Goal: Information Seeking & Learning: Learn about a topic

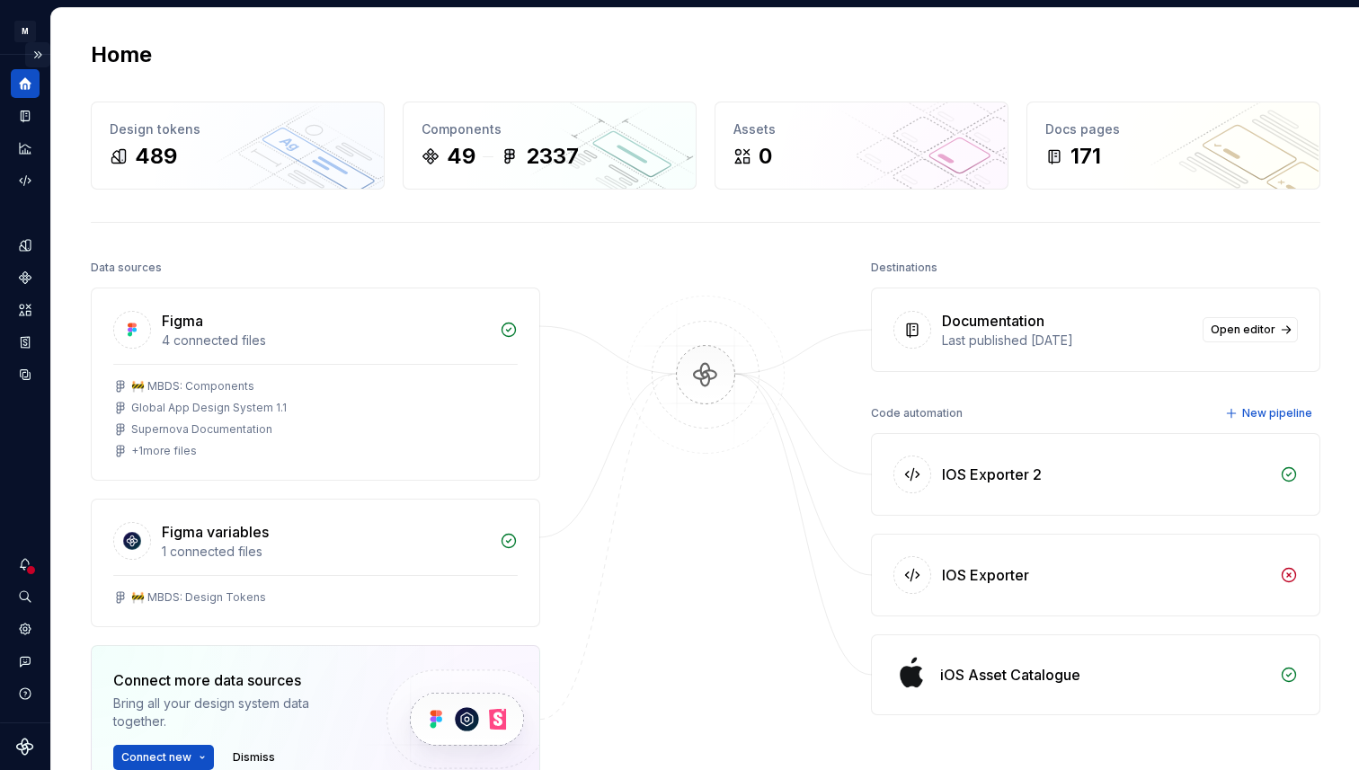
click at [40, 51] on button "Expand sidebar" at bounding box center [37, 54] width 25 height 25
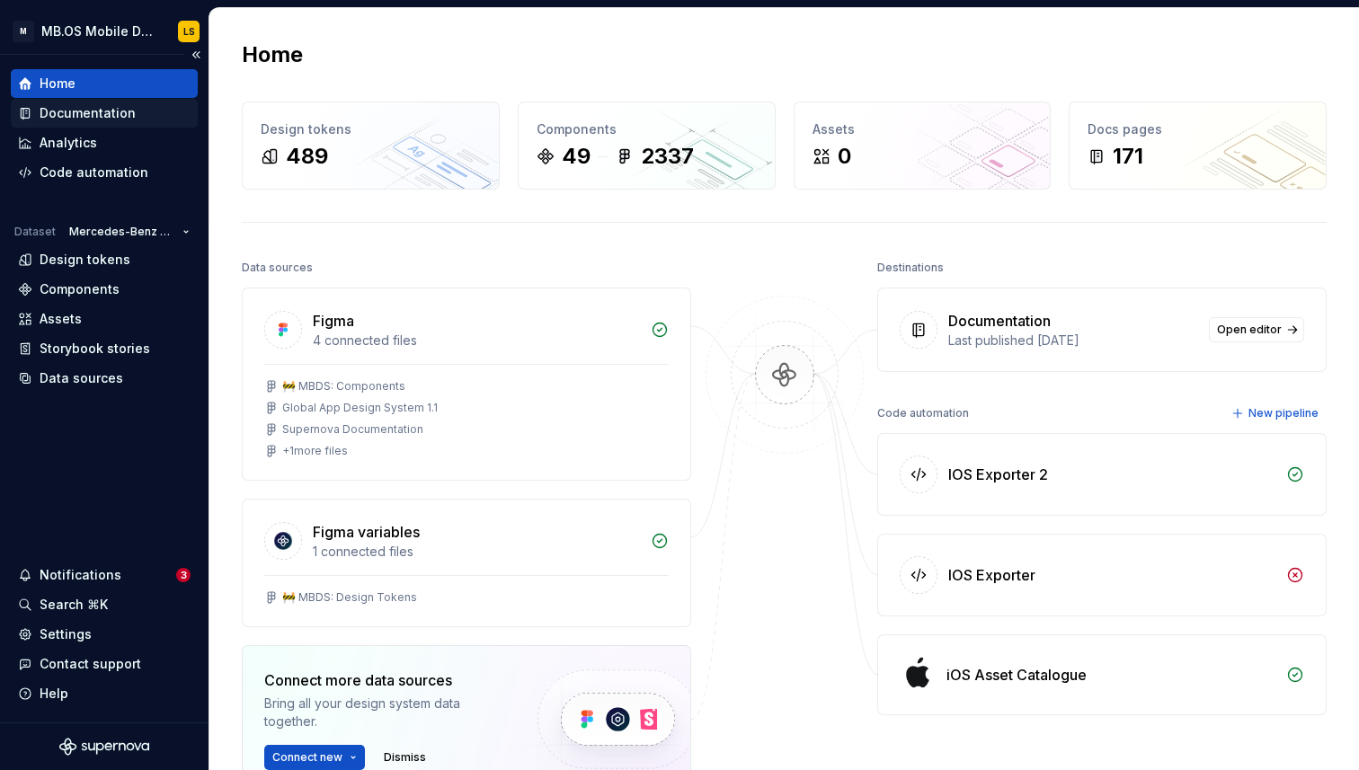
click at [66, 114] on div "Documentation" at bounding box center [88, 113] width 96 height 18
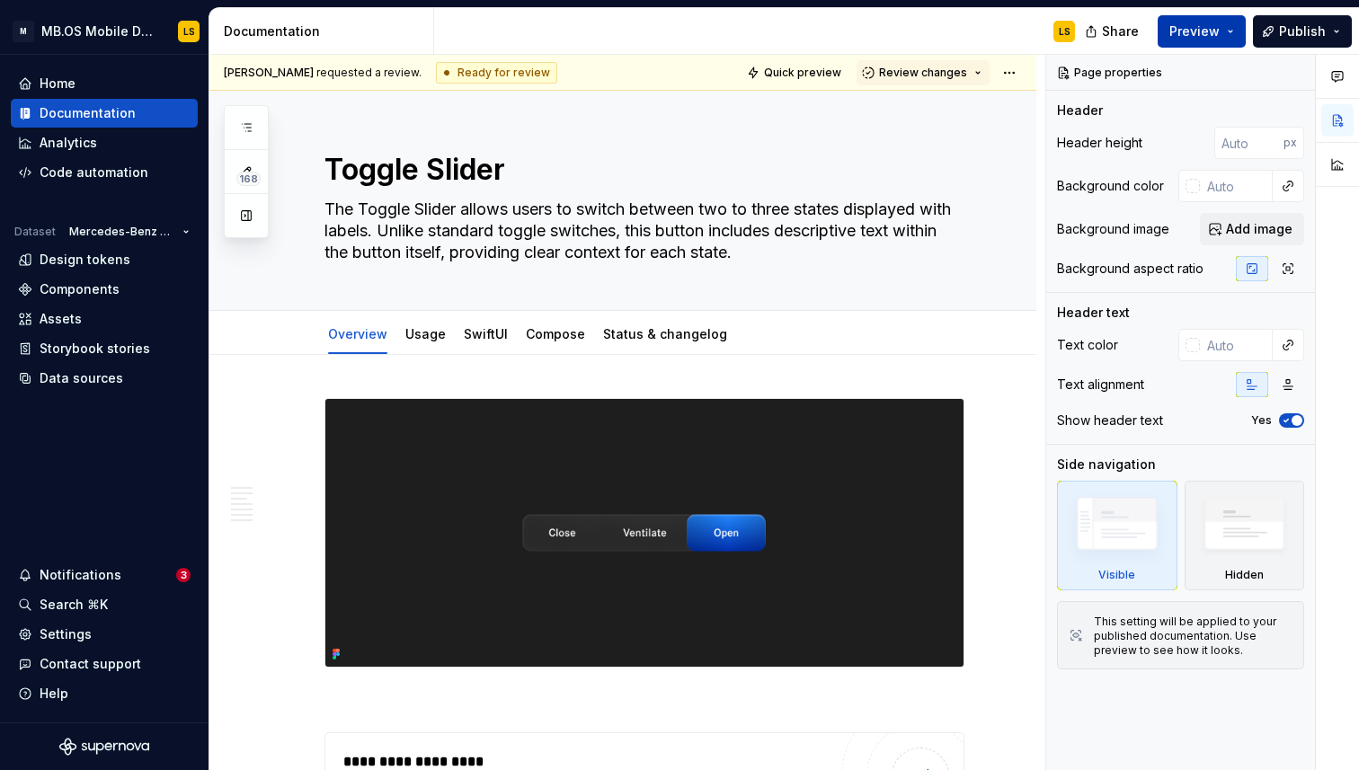
click at [1237, 36] on button "Preview" at bounding box center [1202, 31] width 88 height 32
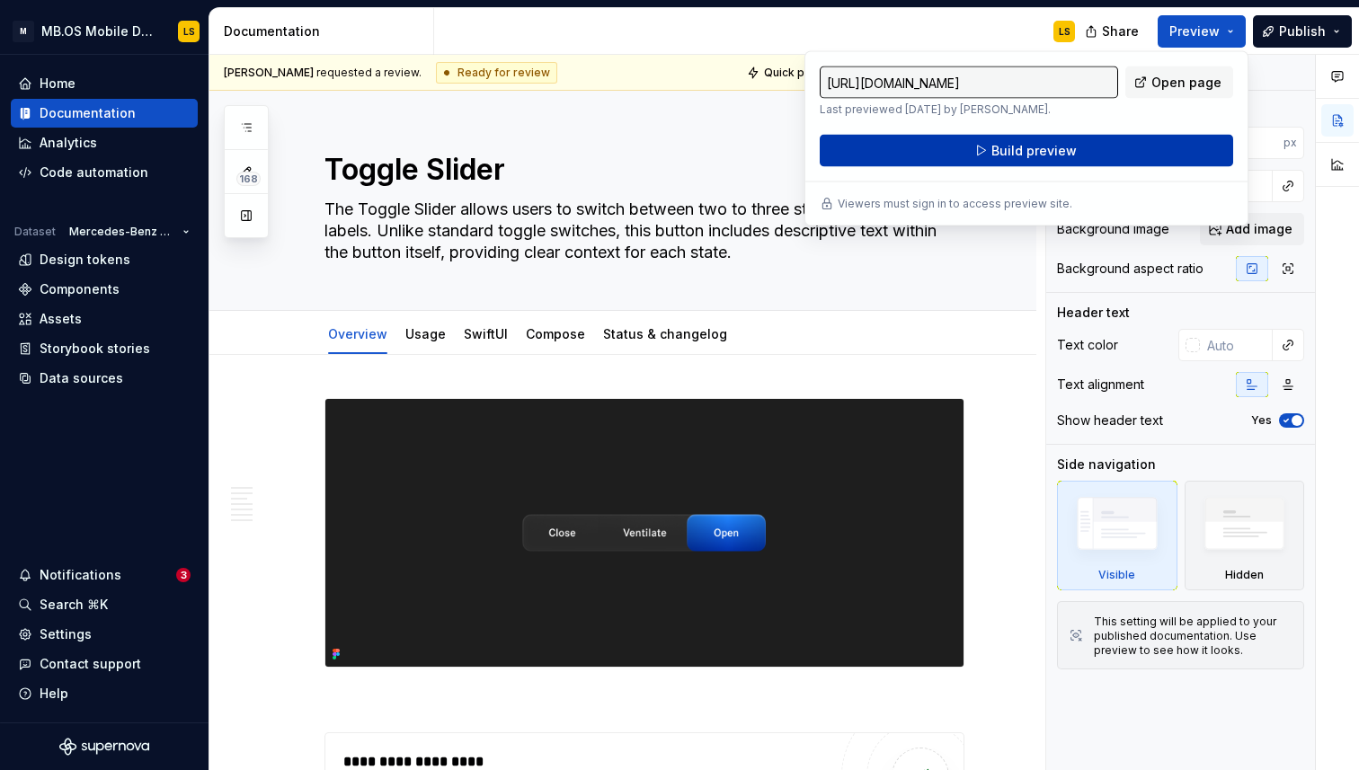
click at [1077, 154] on button "Build preview" at bounding box center [1026, 151] width 413 height 32
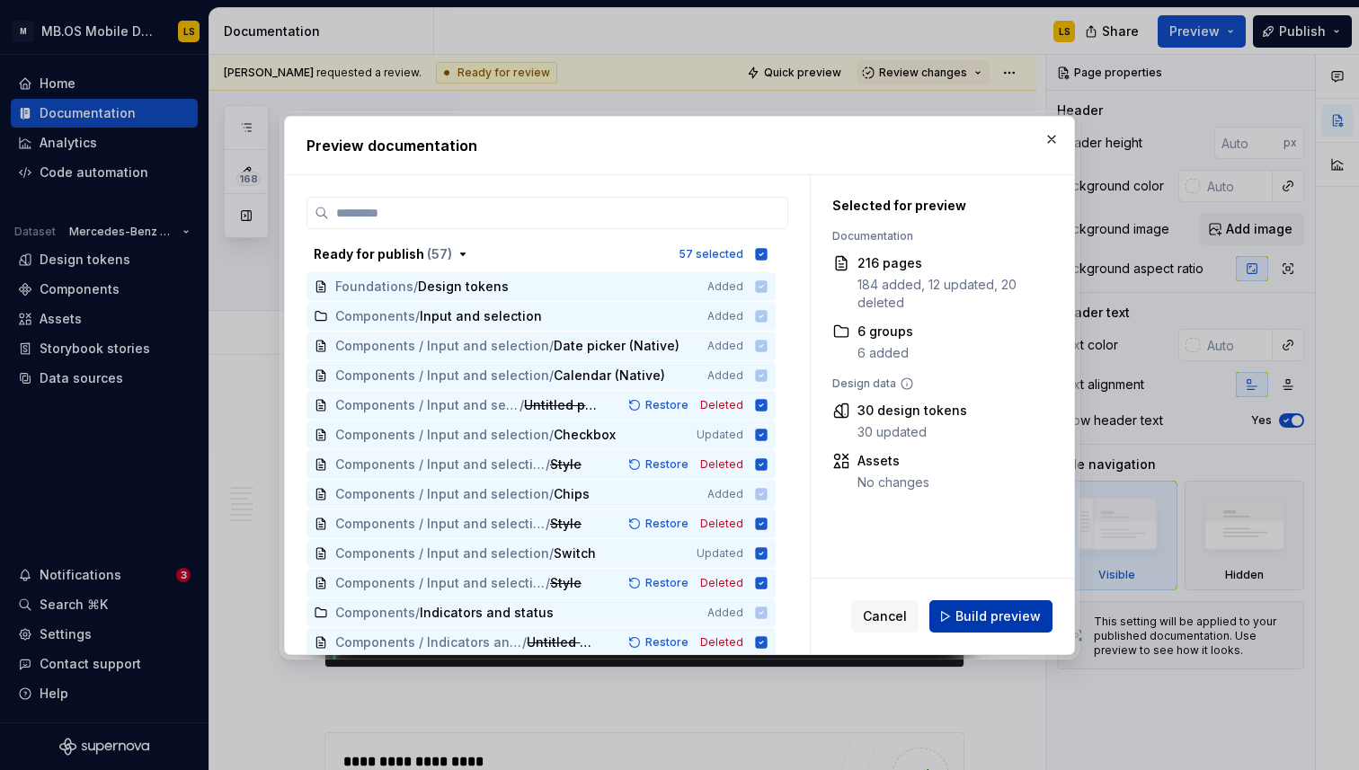
click at [1022, 620] on span "Build preview" at bounding box center [997, 617] width 85 height 18
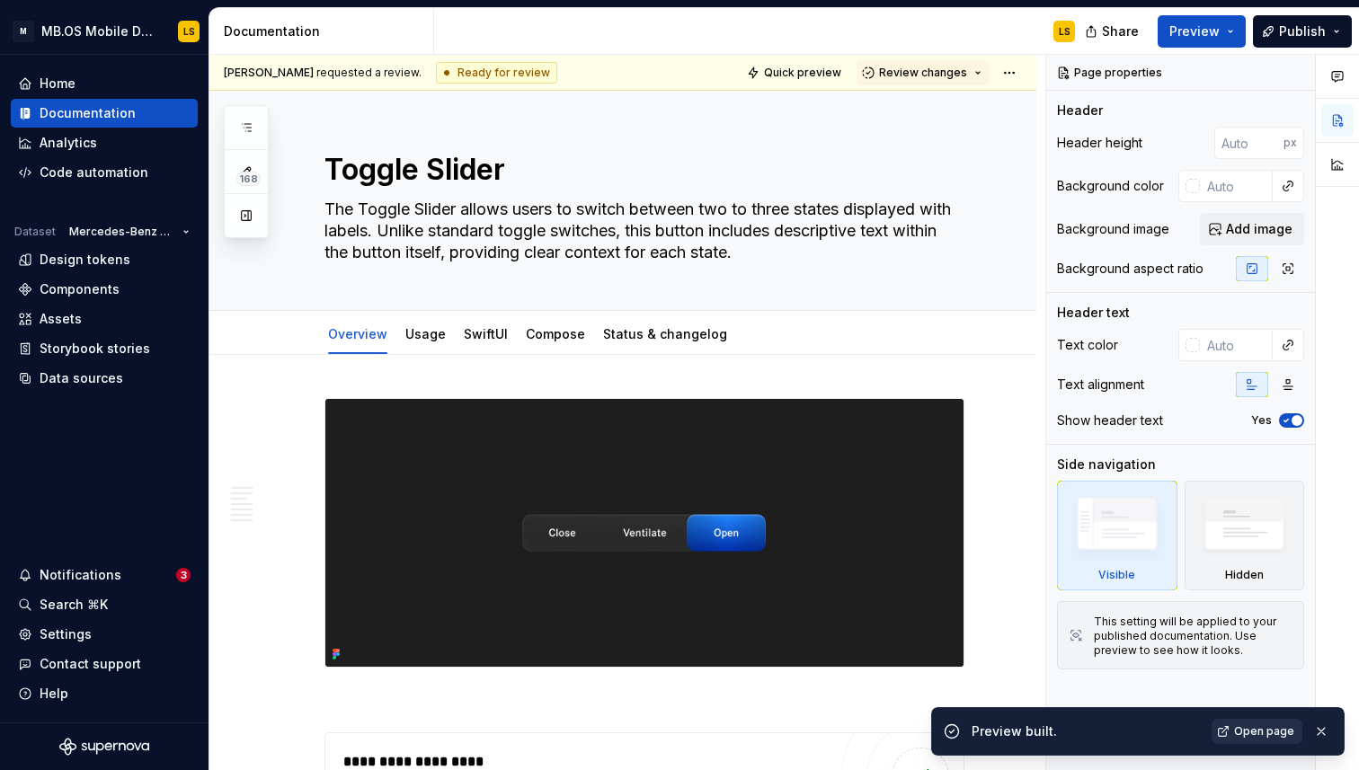
click at [1280, 735] on span "Open page" at bounding box center [1264, 731] width 60 height 14
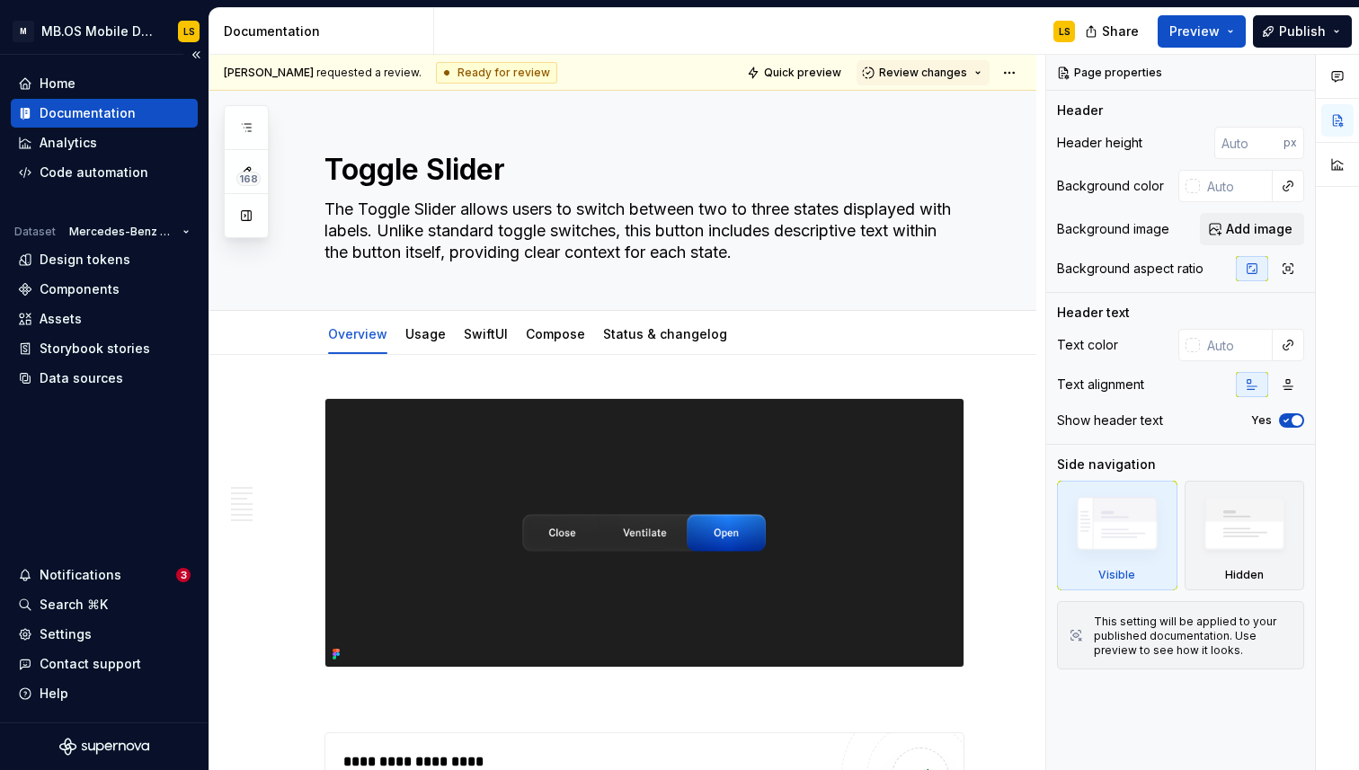
click at [133, 103] on div "Documentation" at bounding box center [104, 113] width 187 height 29
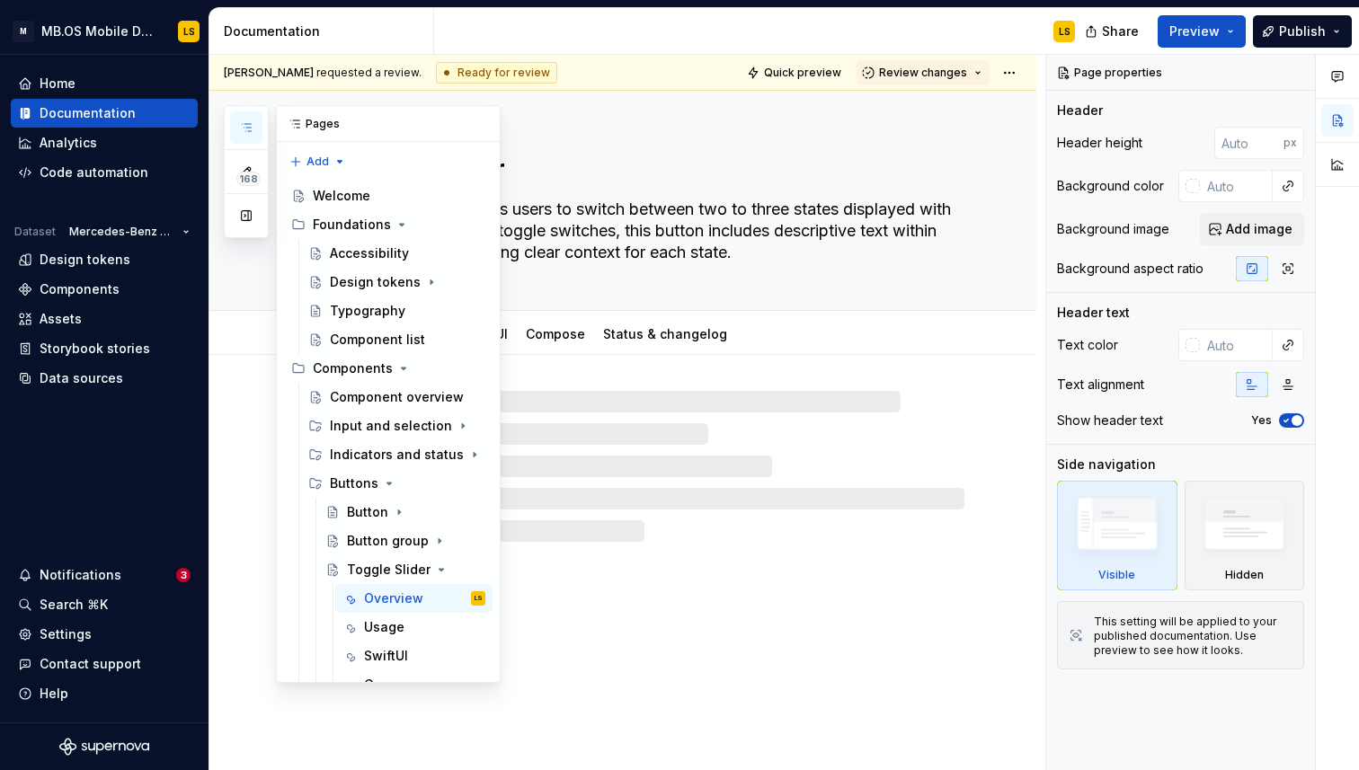
click at [252, 129] on icon "button" at bounding box center [246, 127] width 14 height 14
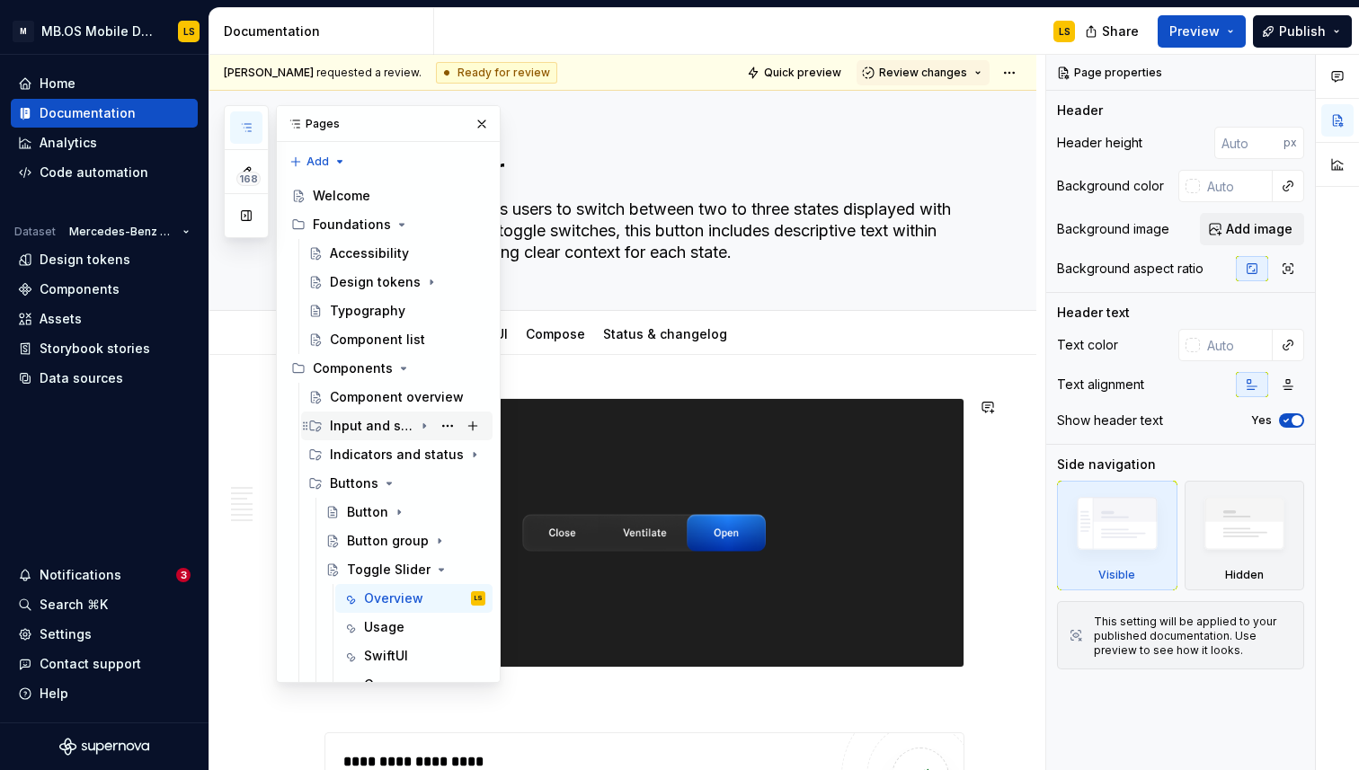
click at [372, 431] on div "Input and selection" at bounding box center [372, 426] width 84 height 18
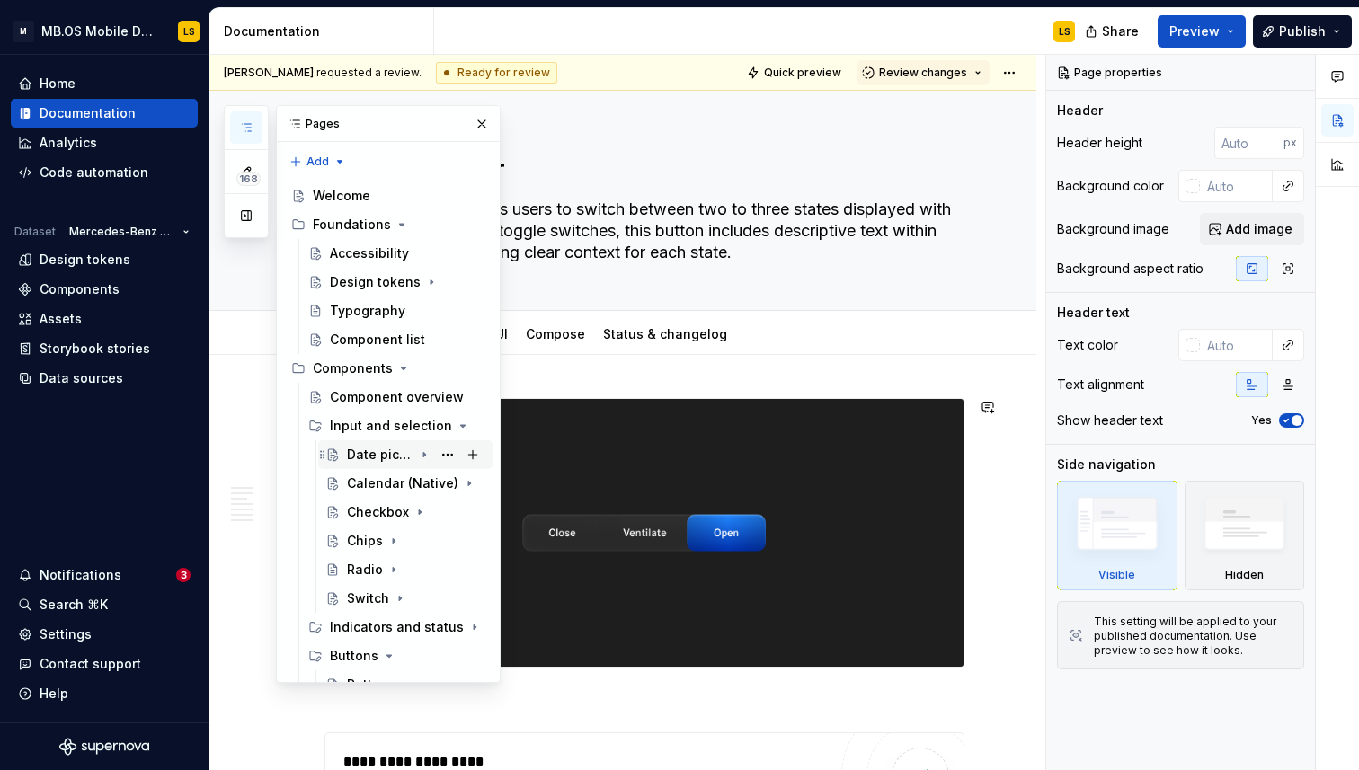
click at [377, 454] on div "Date picker (Native)" at bounding box center [380, 455] width 67 height 18
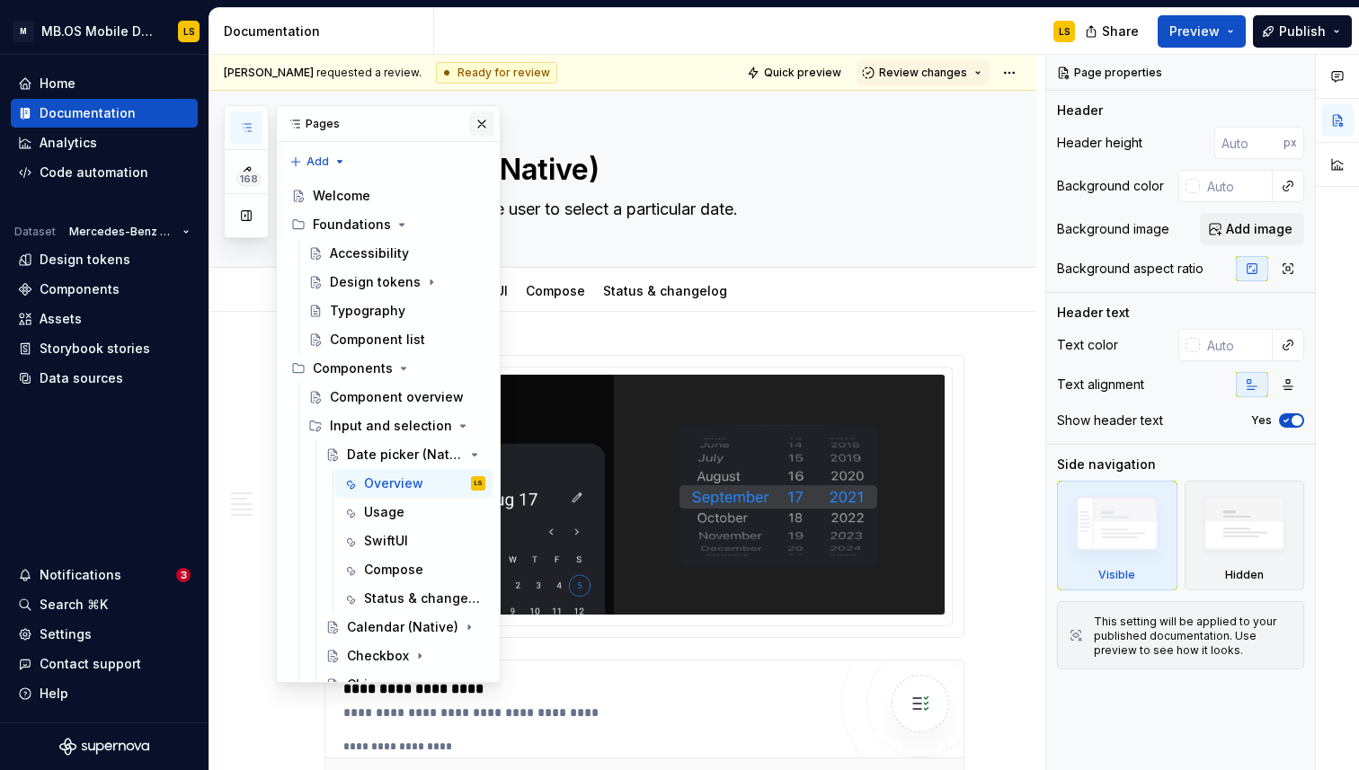
click at [482, 120] on button "button" at bounding box center [481, 123] width 25 height 25
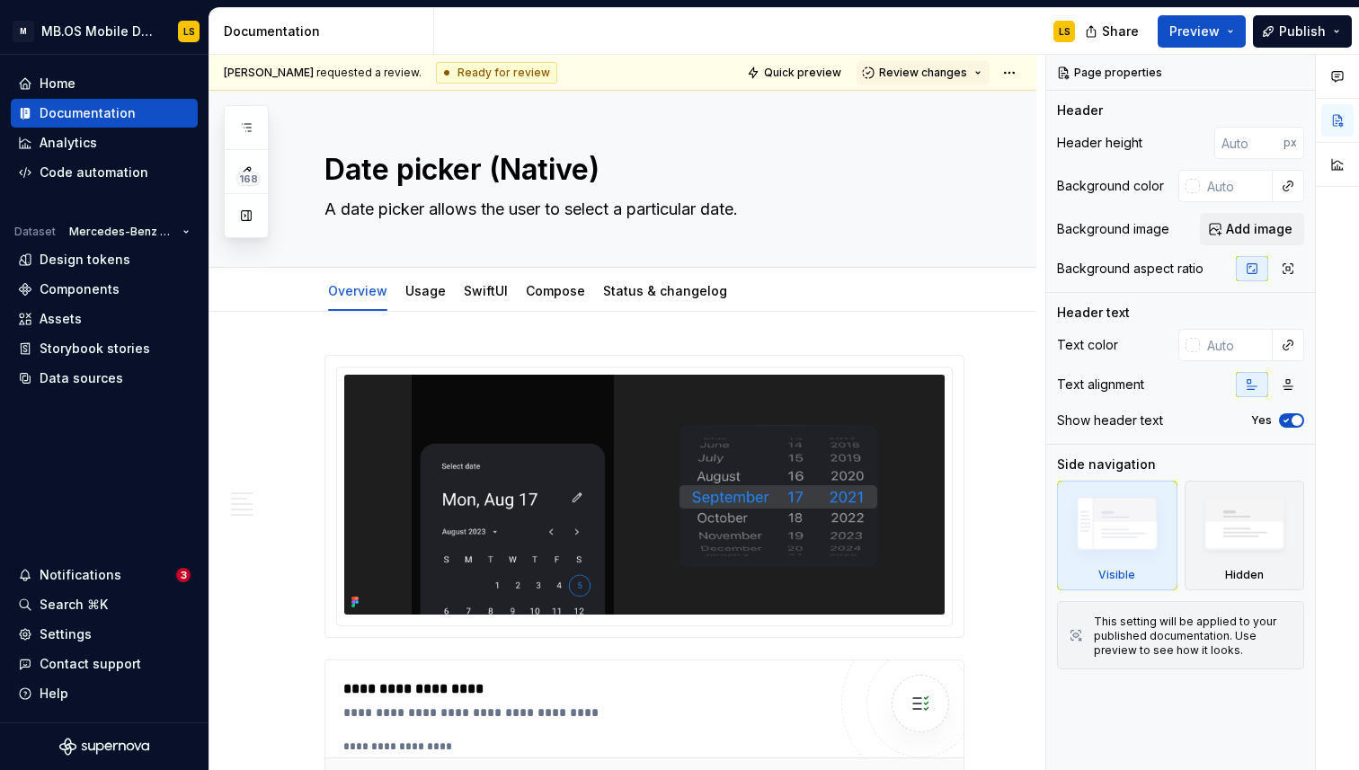
type textarea "*"
click at [746, 378] on img at bounding box center [644, 495] width 600 height 240
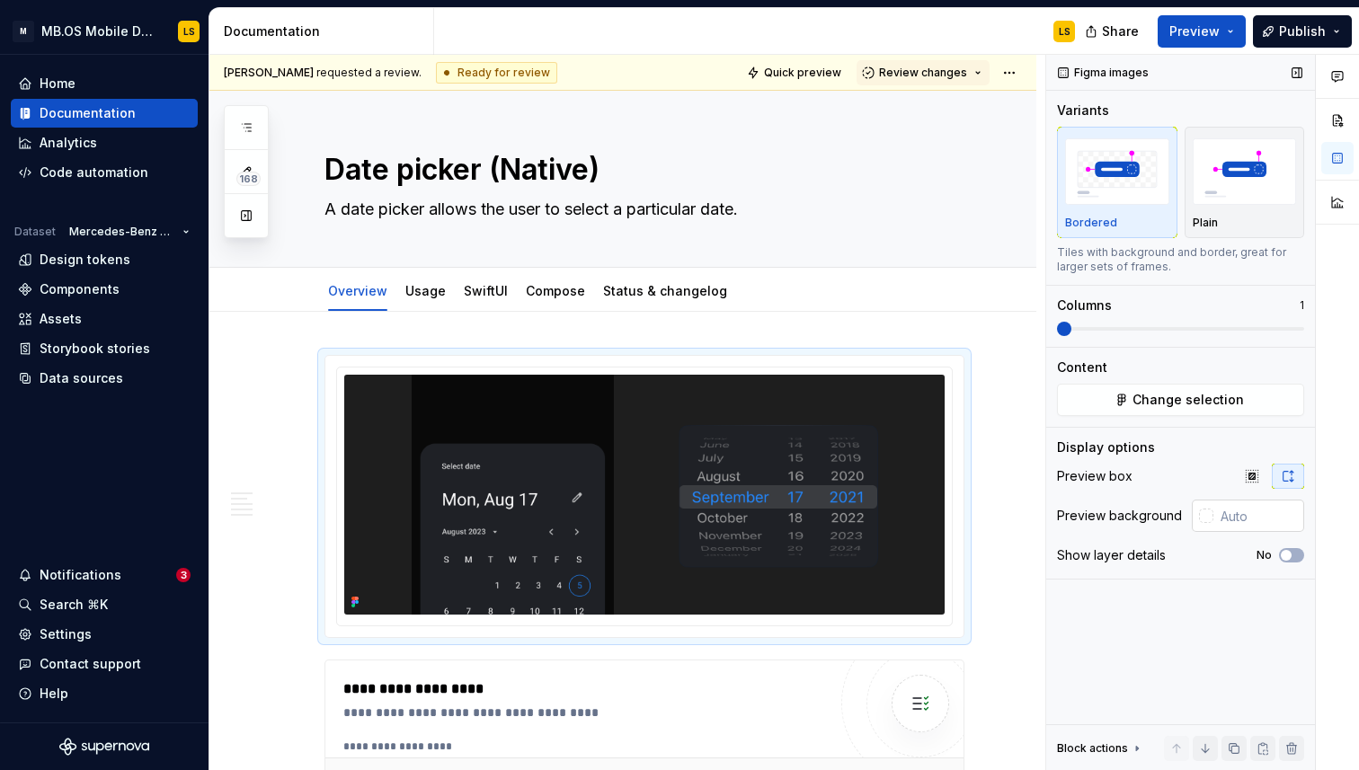
click at [1206, 520] on div at bounding box center [1206, 516] width 14 height 14
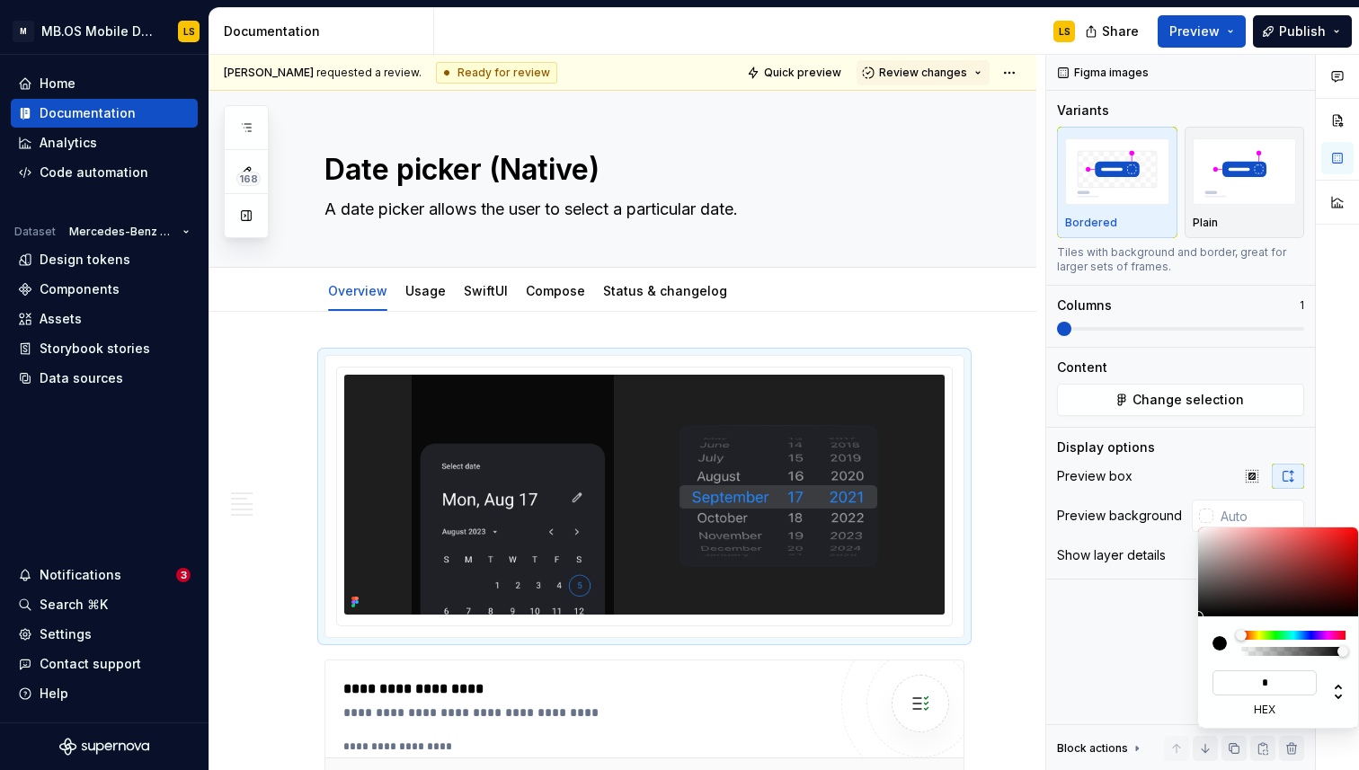
type input "**"
type input "#FFFFFF"
type input "******"
click at [1133, 689] on div "Comments Open comments No comments yet Select ‘Comment’ from the block context …" at bounding box center [1202, 413] width 313 height 716
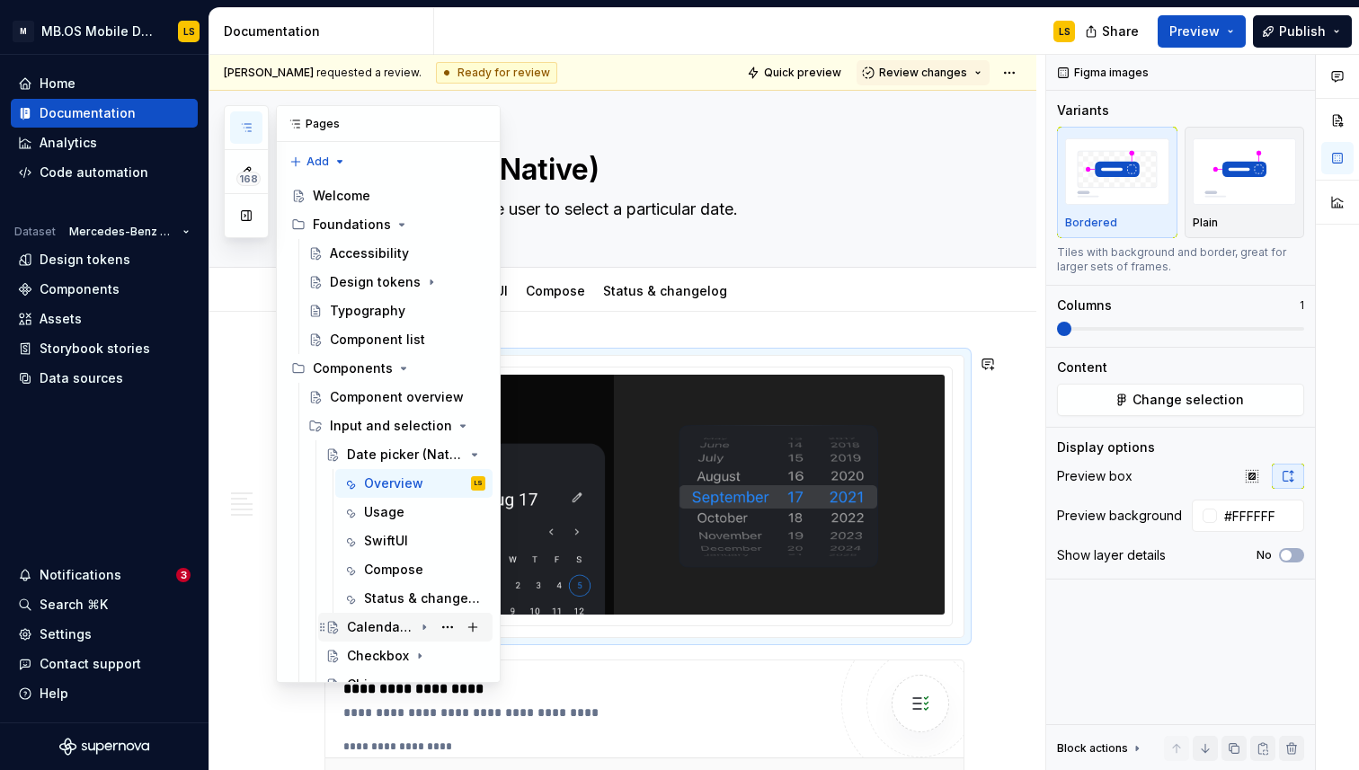
click at [394, 620] on div "Calendar (Native)" at bounding box center [380, 627] width 67 height 18
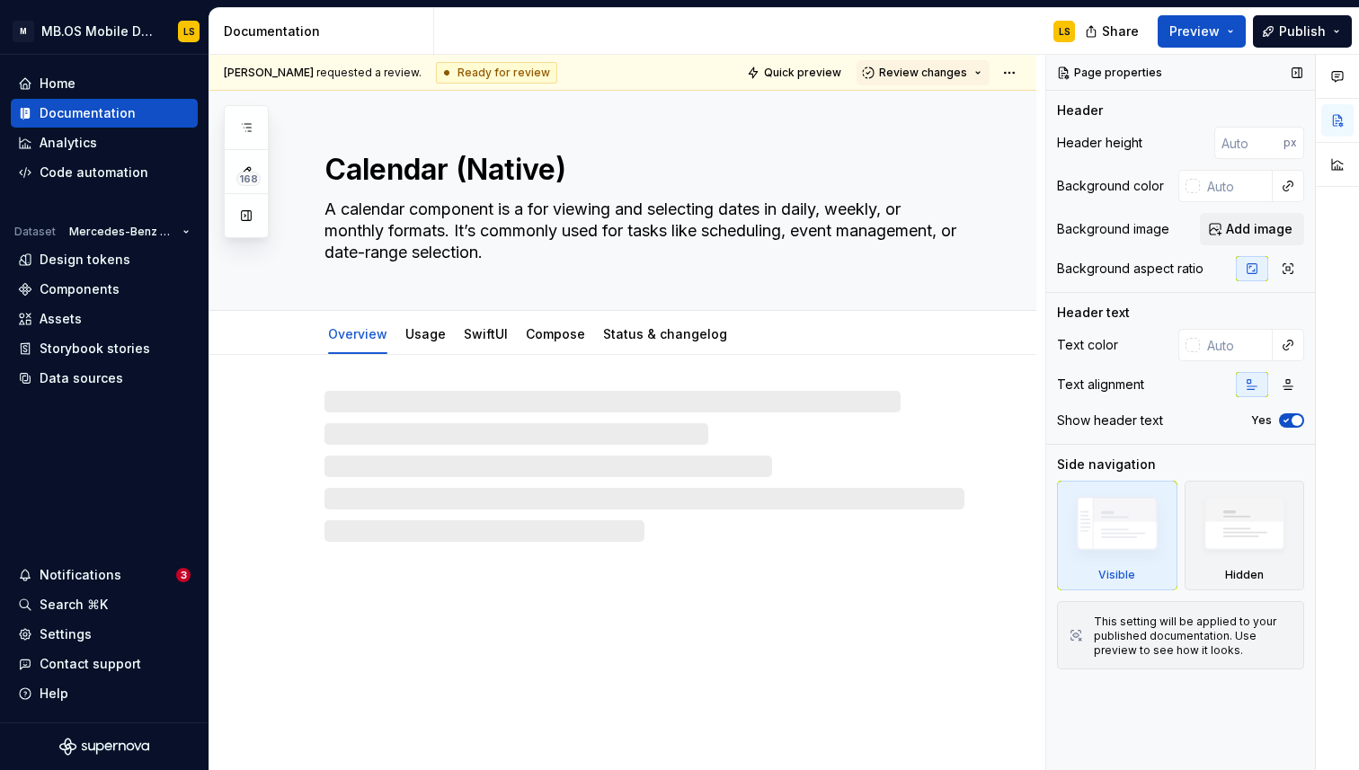
type textarea "*"
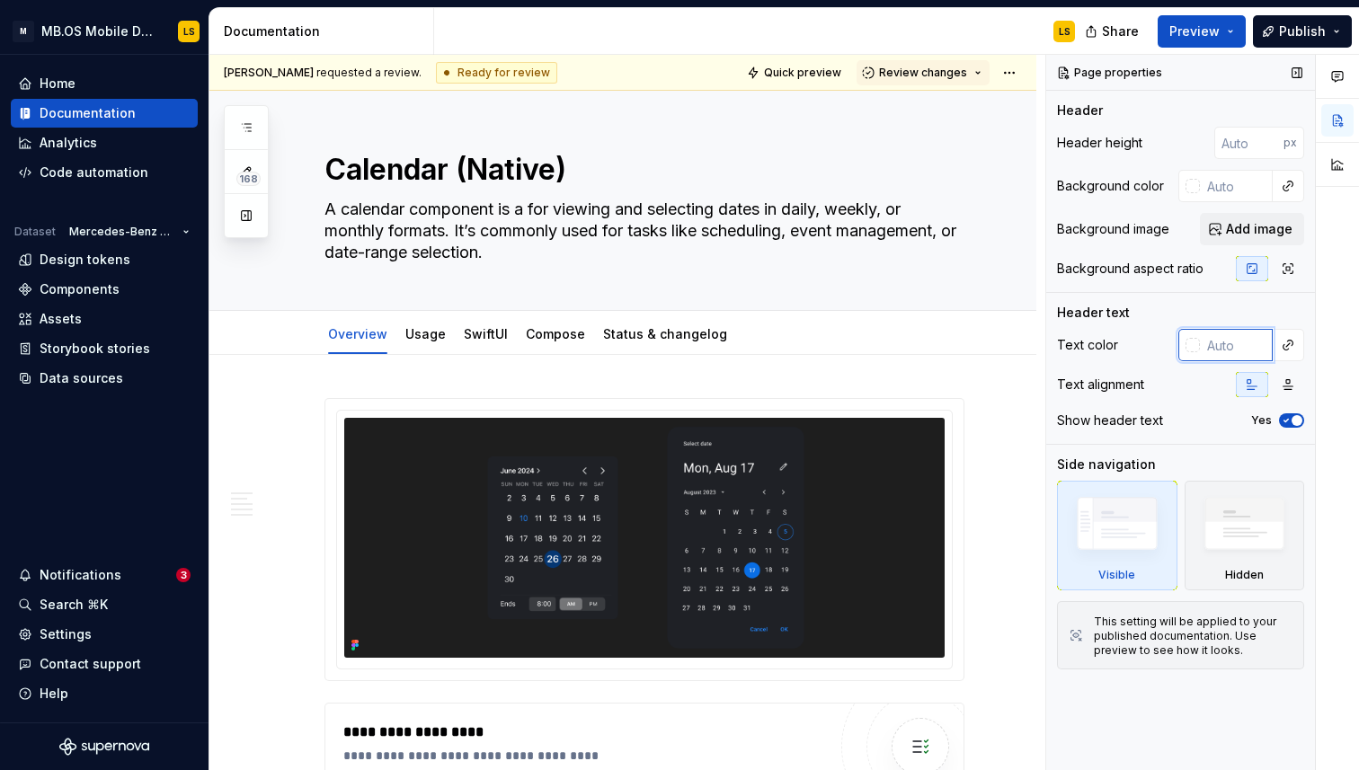
click at [1219, 350] on input "text" at bounding box center [1236, 345] width 73 height 32
type input "FFFFFF"
type textarea "*"
type input "#FFFFFF"
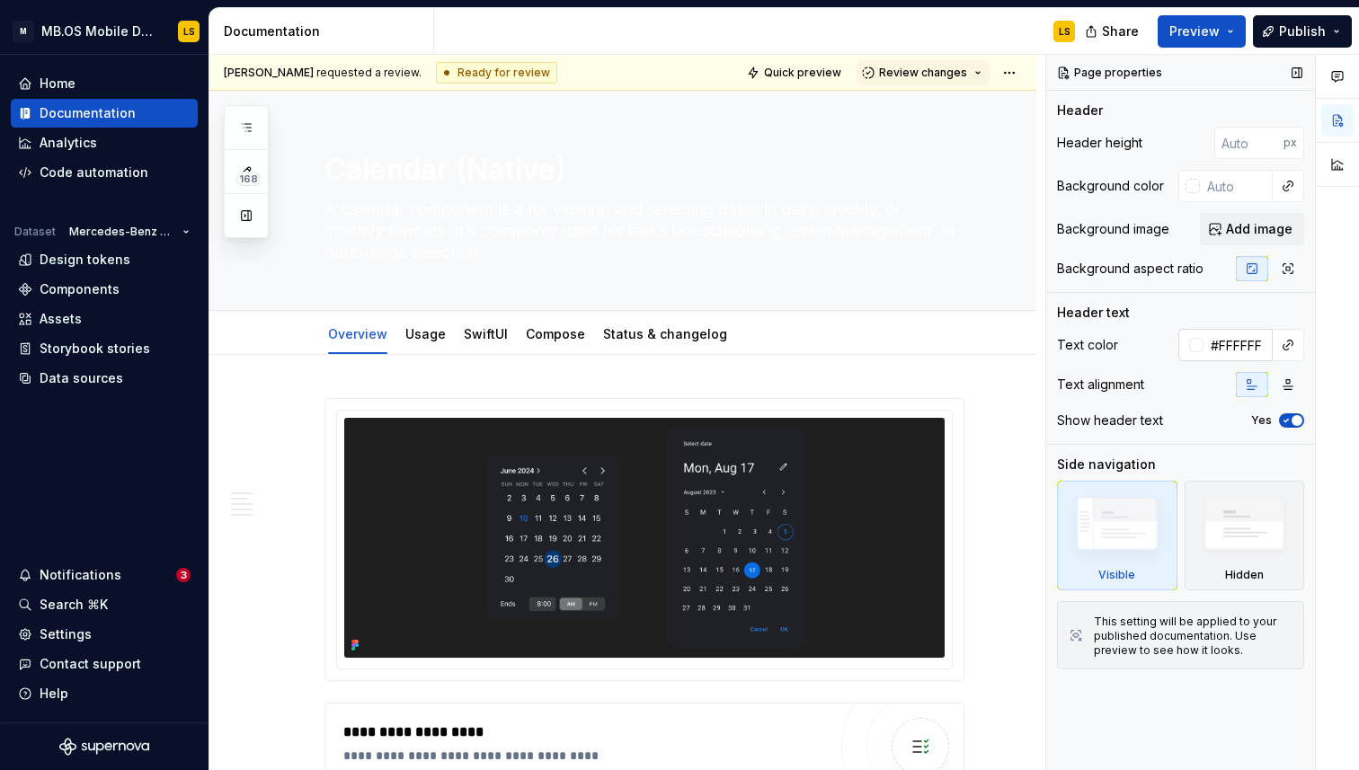
click at [1219, 350] on input "#FFFFFF" at bounding box center [1238, 345] width 69 height 32
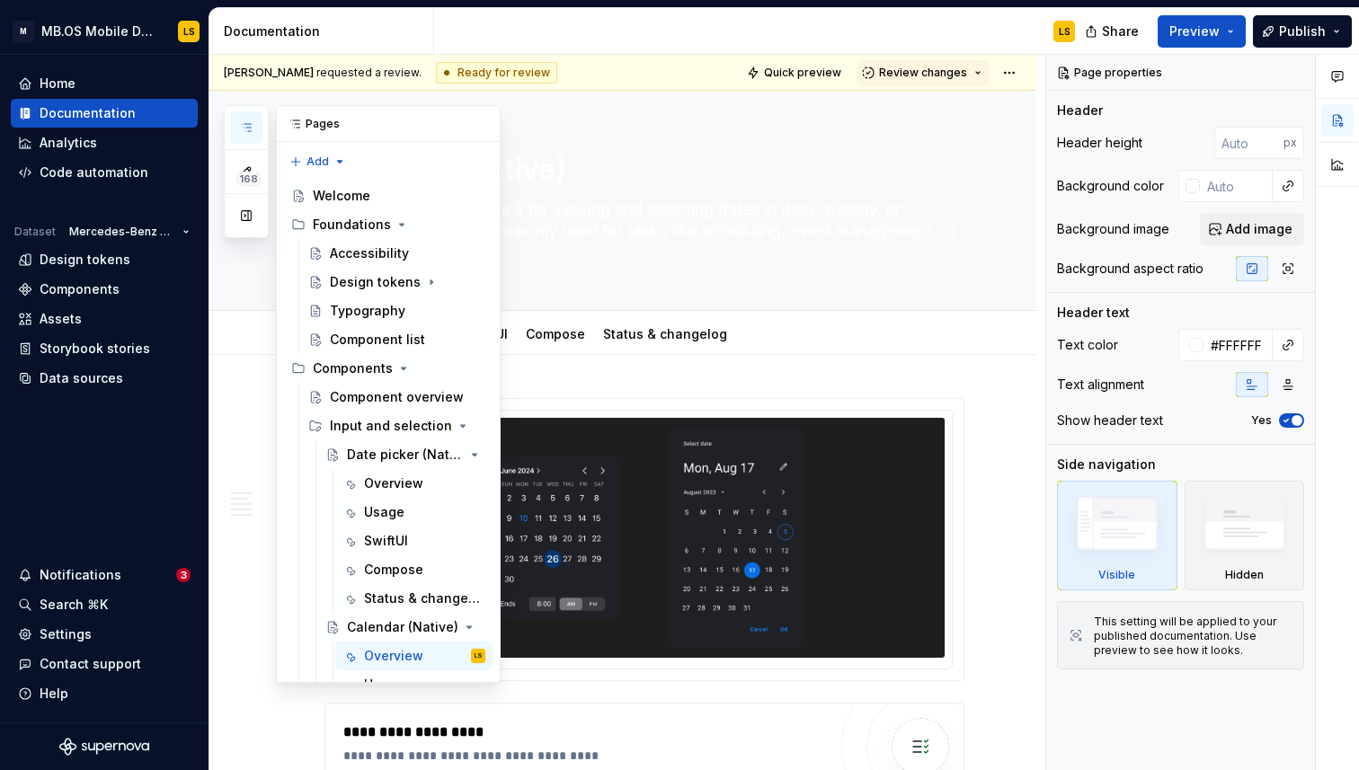
click at [247, 128] on icon "button" at bounding box center [246, 127] width 9 height 7
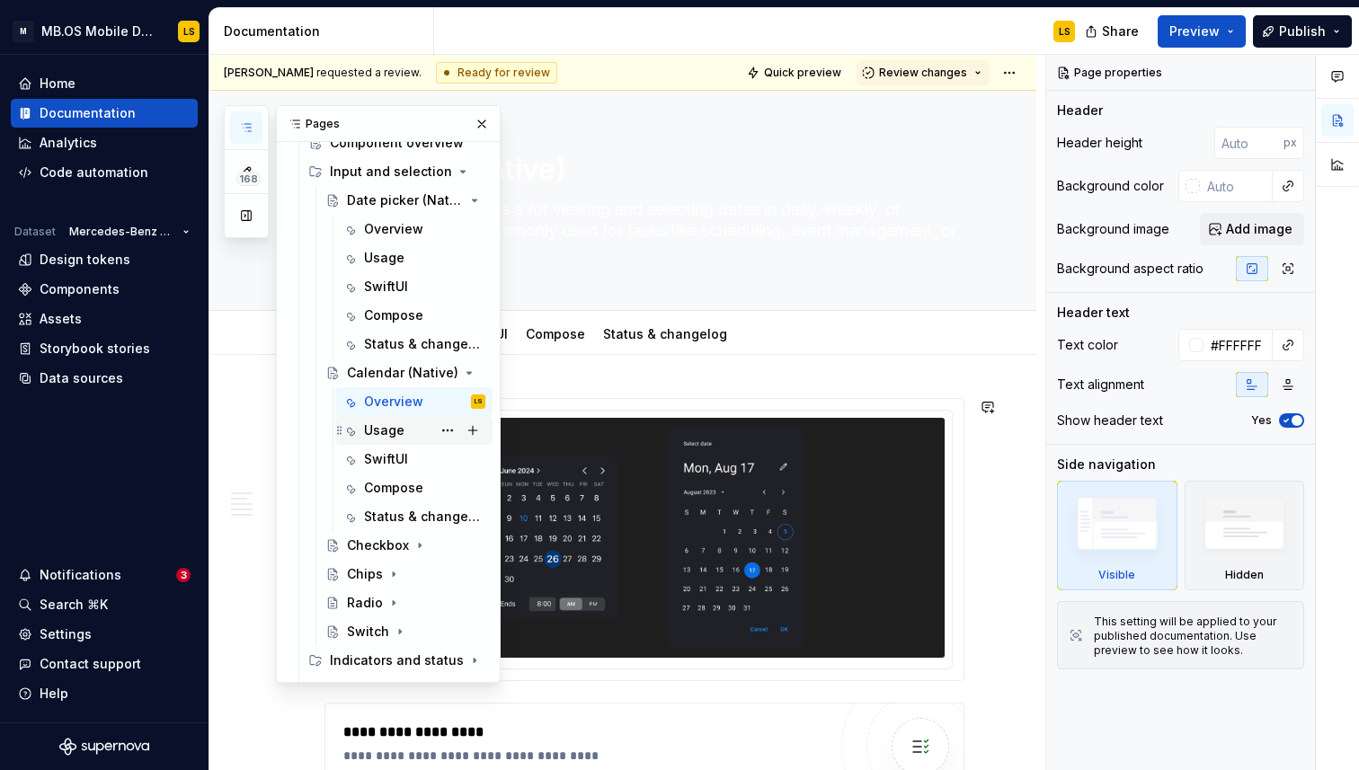
scroll to position [267, 0]
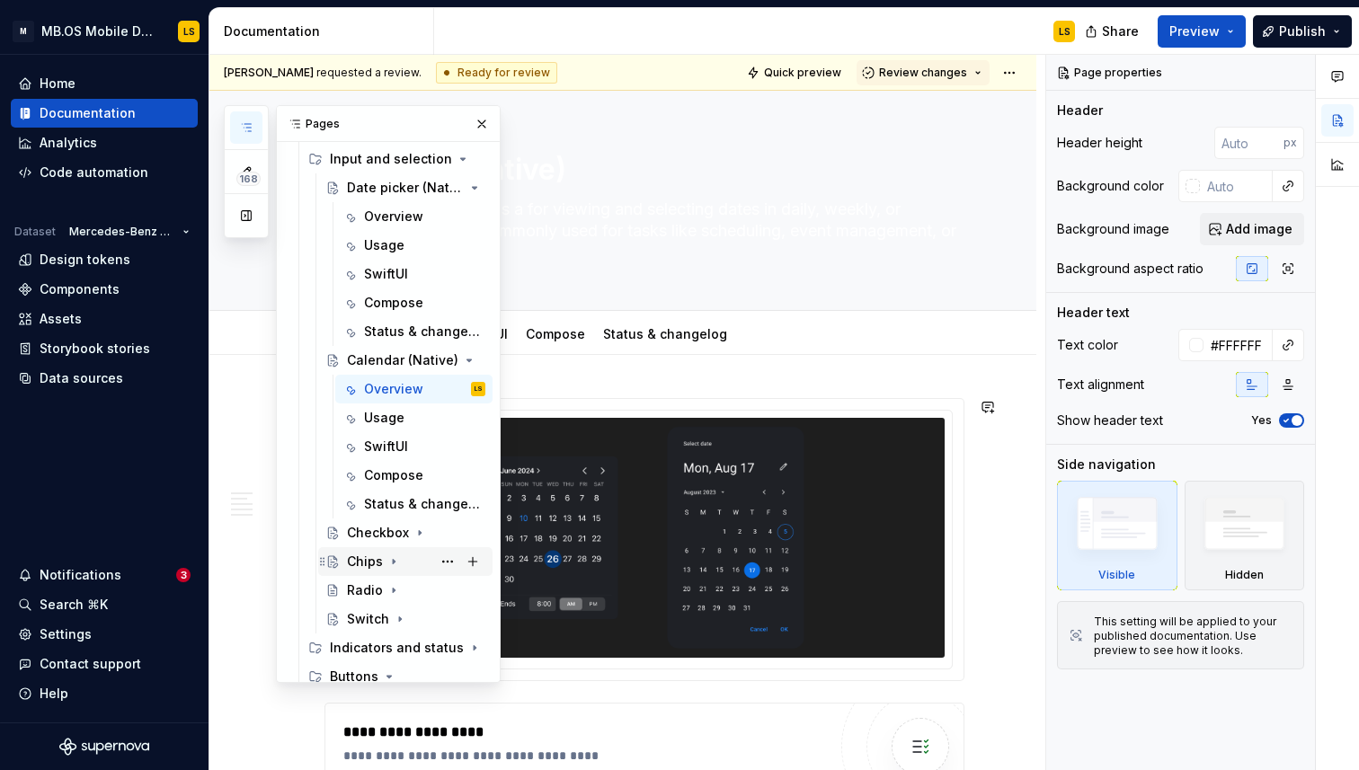
click at [369, 558] on div "Chips" at bounding box center [365, 562] width 36 height 18
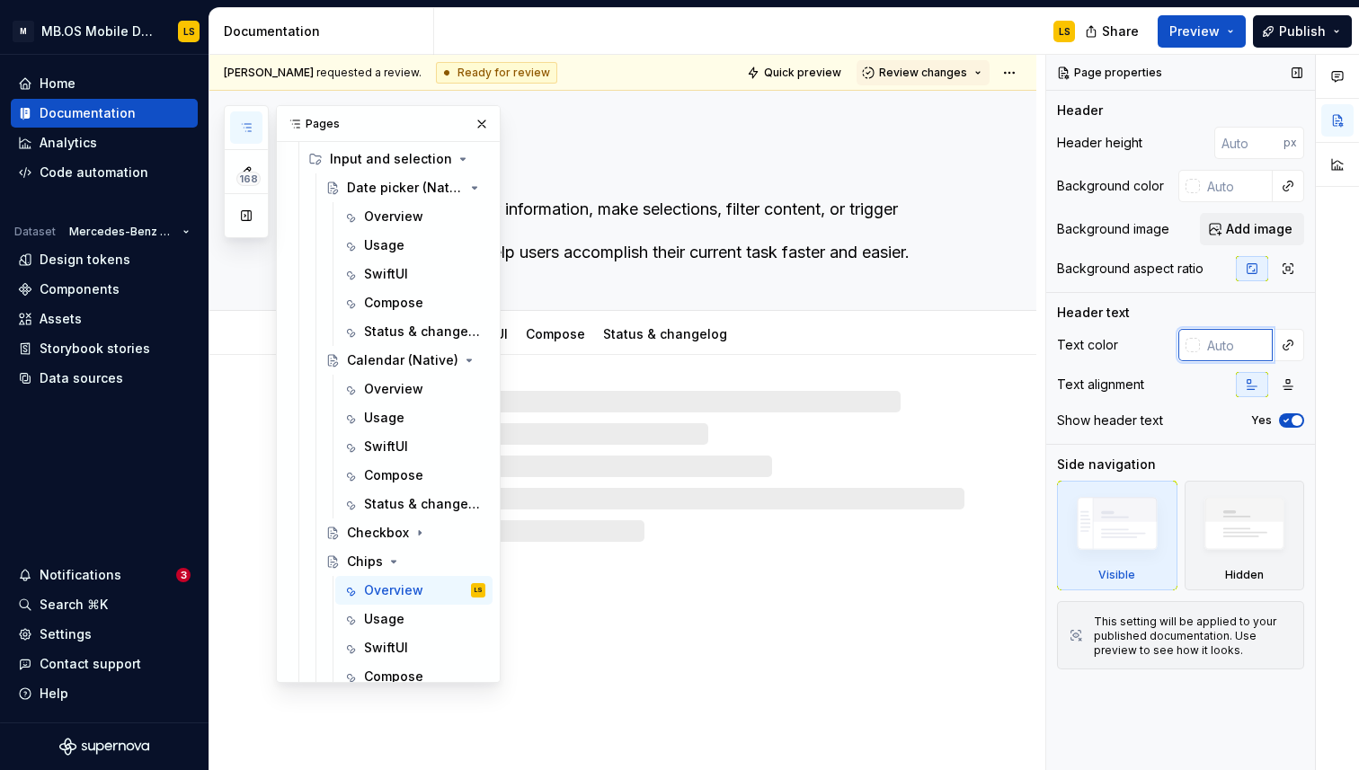
click at [1222, 344] on input "text" at bounding box center [1236, 345] width 73 height 32
type textarea "*"
paste input "#FFFFFF"
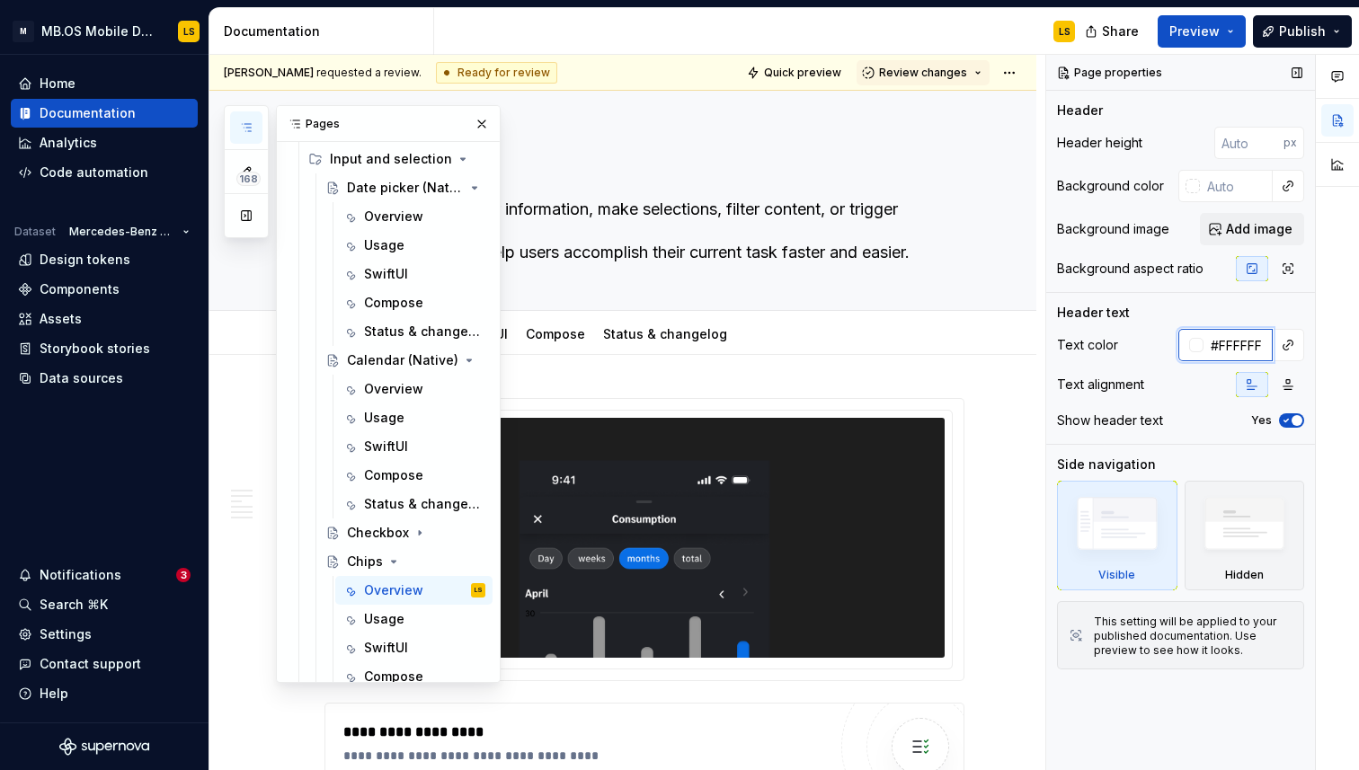
type input "#FFFFFF"
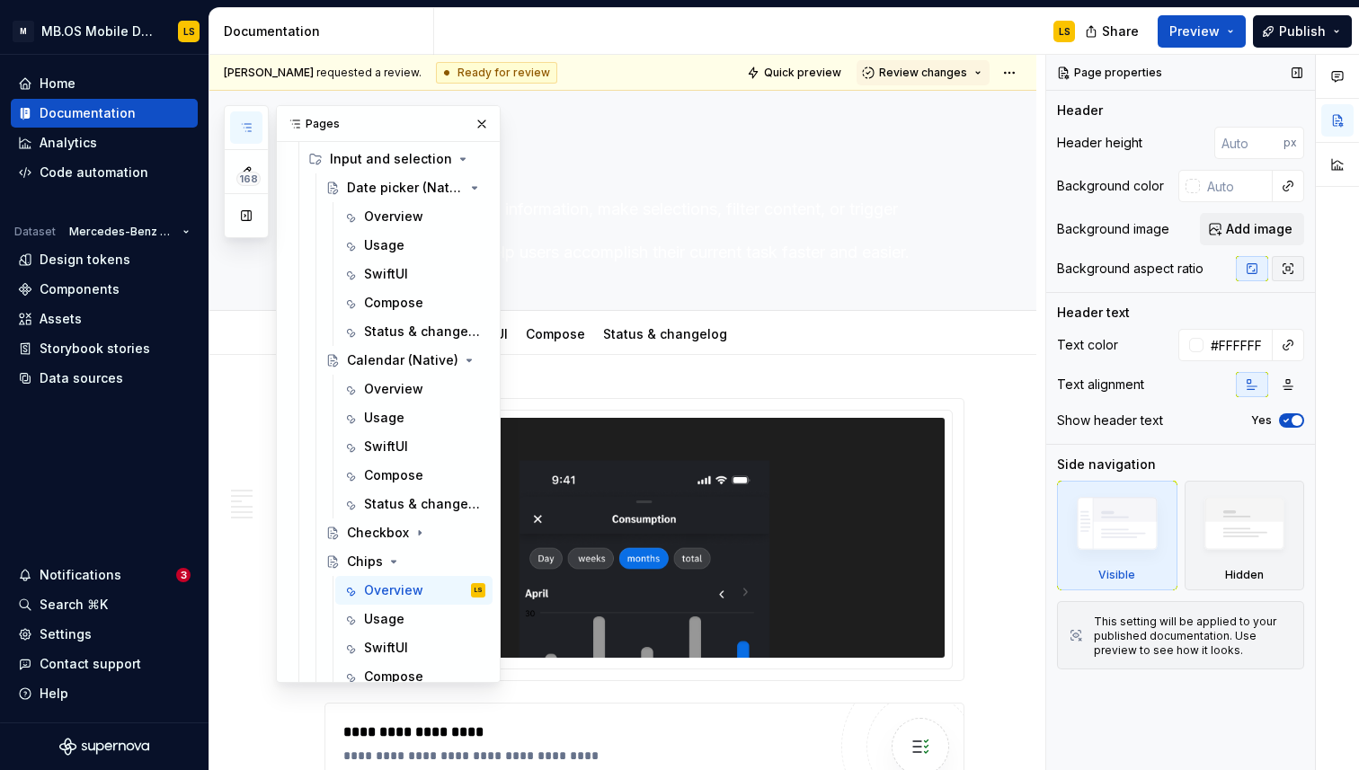
click at [1279, 271] on button "button" at bounding box center [1288, 268] width 32 height 25
click at [1243, 271] on button "button" at bounding box center [1252, 268] width 32 height 25
click at [1216, 31] on span "Preview" at bounding box center [1194, 31] width 50 height 18
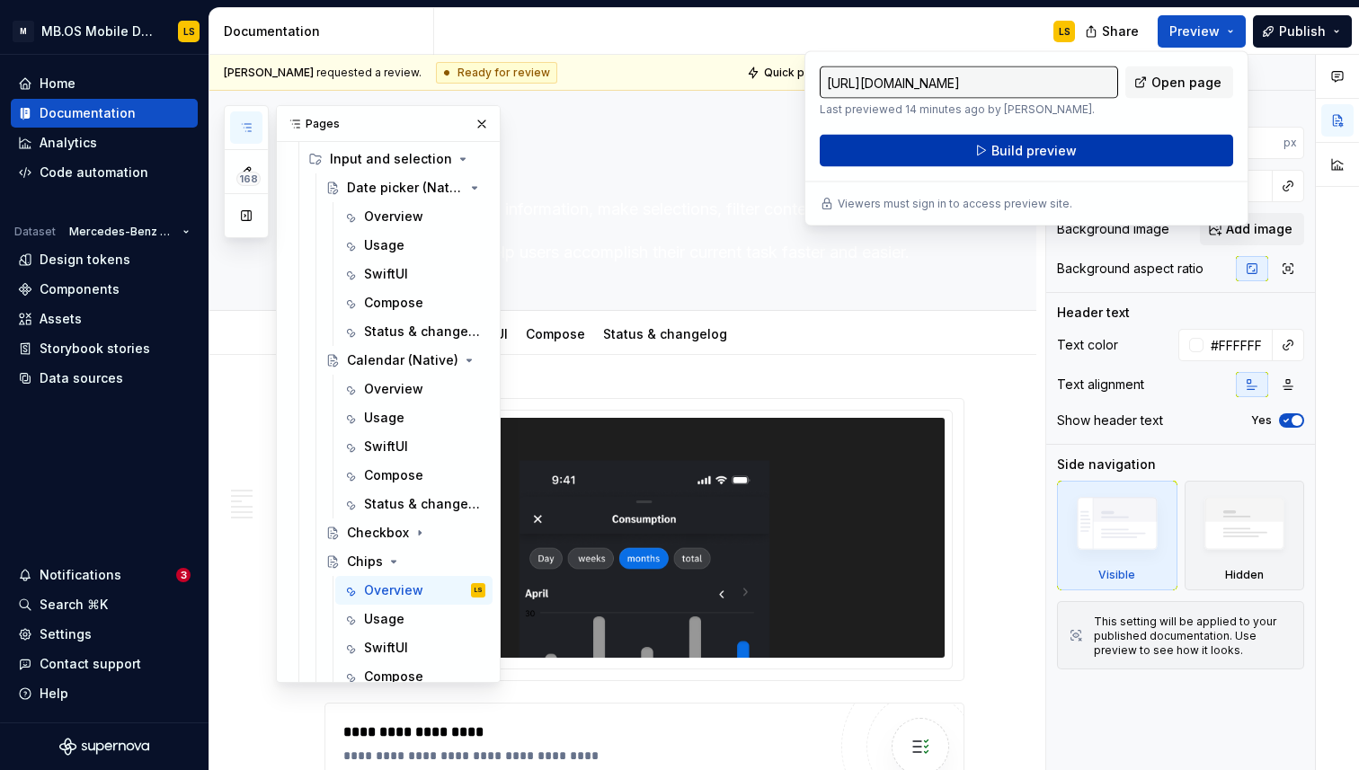
click at [1135, 139] on button "Build preview" at bounding box center [1026, 151] width 413 height 32
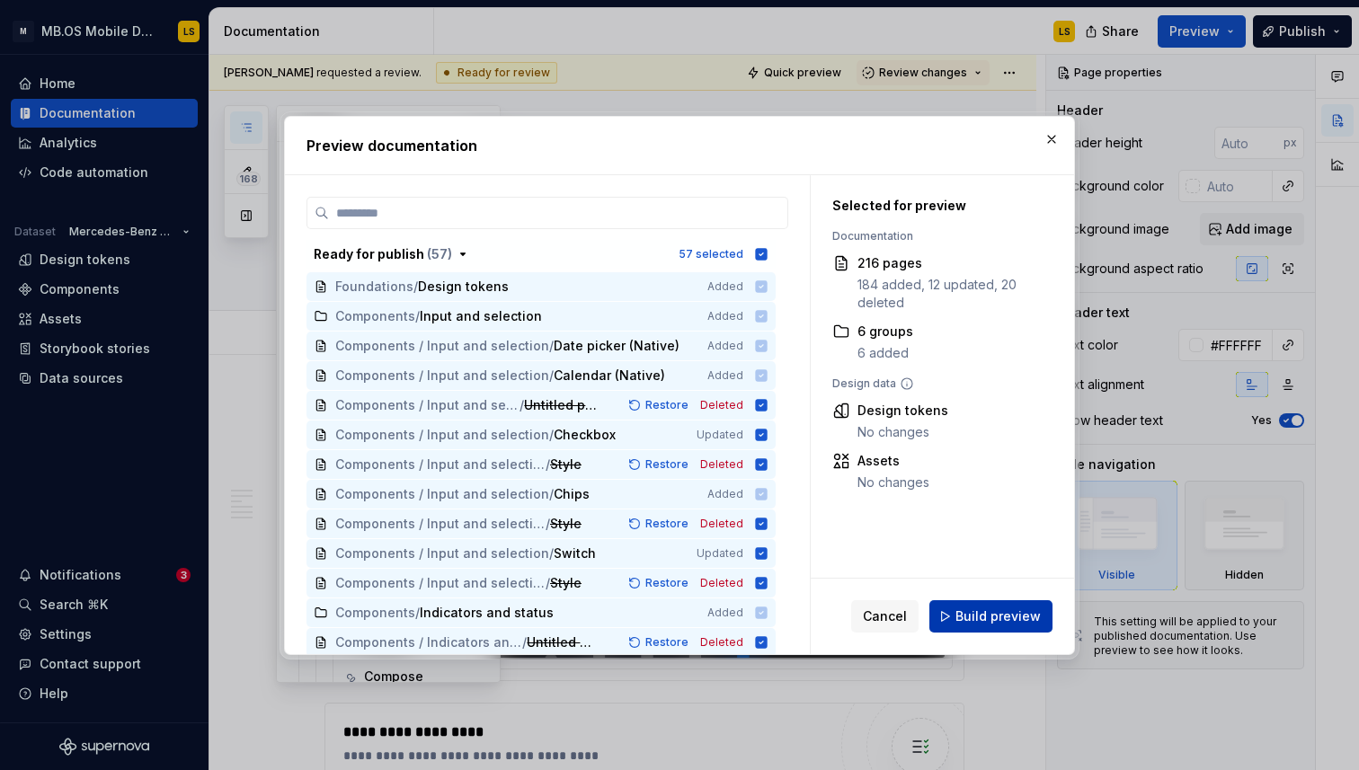
click at [999, 619] on span "Build preview" at bounding box center [997, 617] width 85 height 18
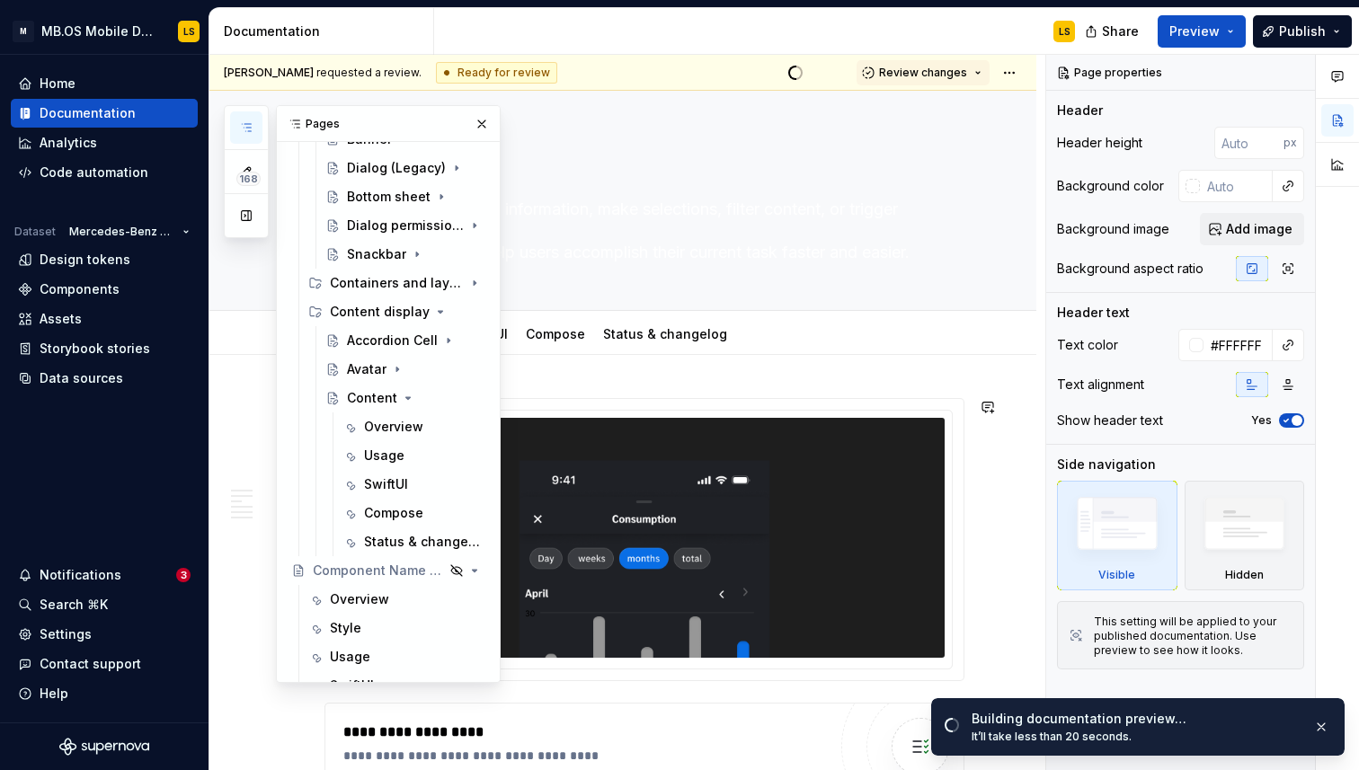
scroll to position [1268, 0]
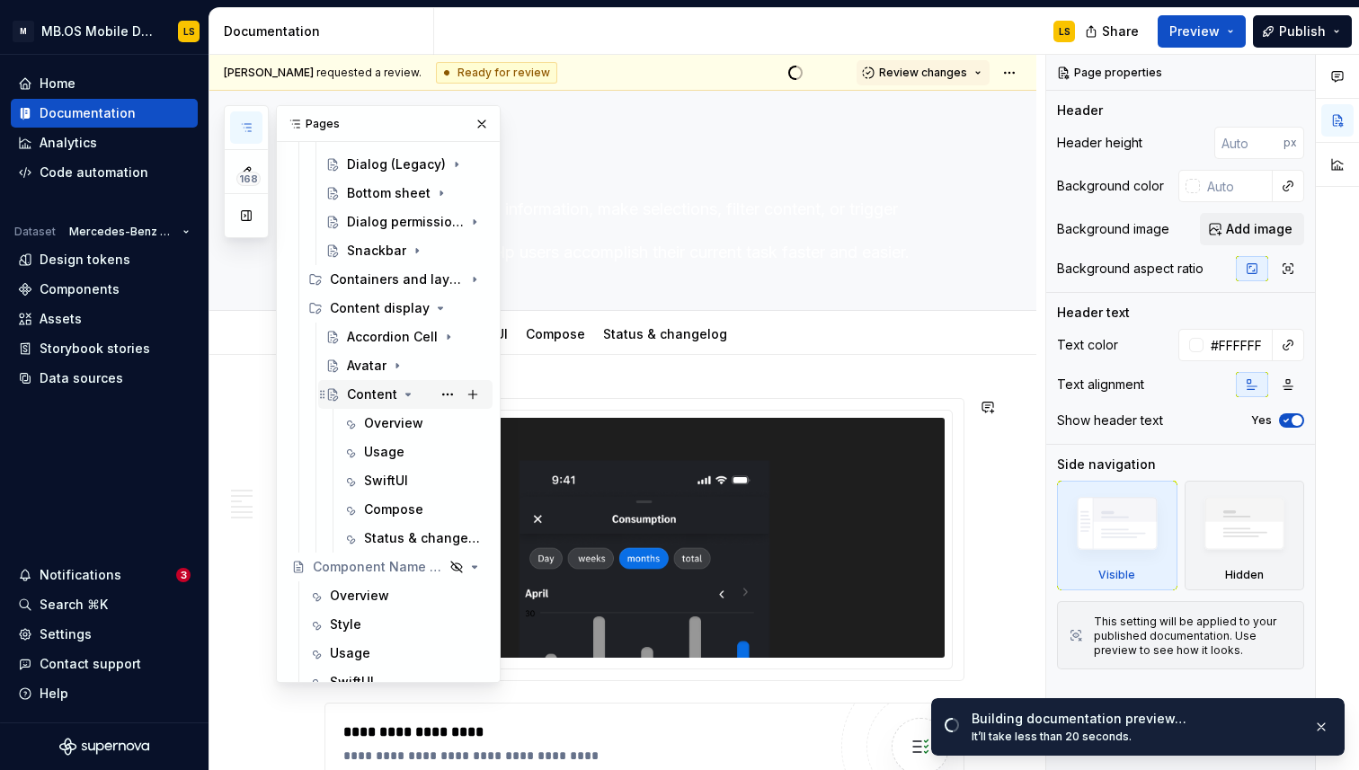
click at [370, 395] on div "Content" at bounding box center [372, 395] width 50 height 18
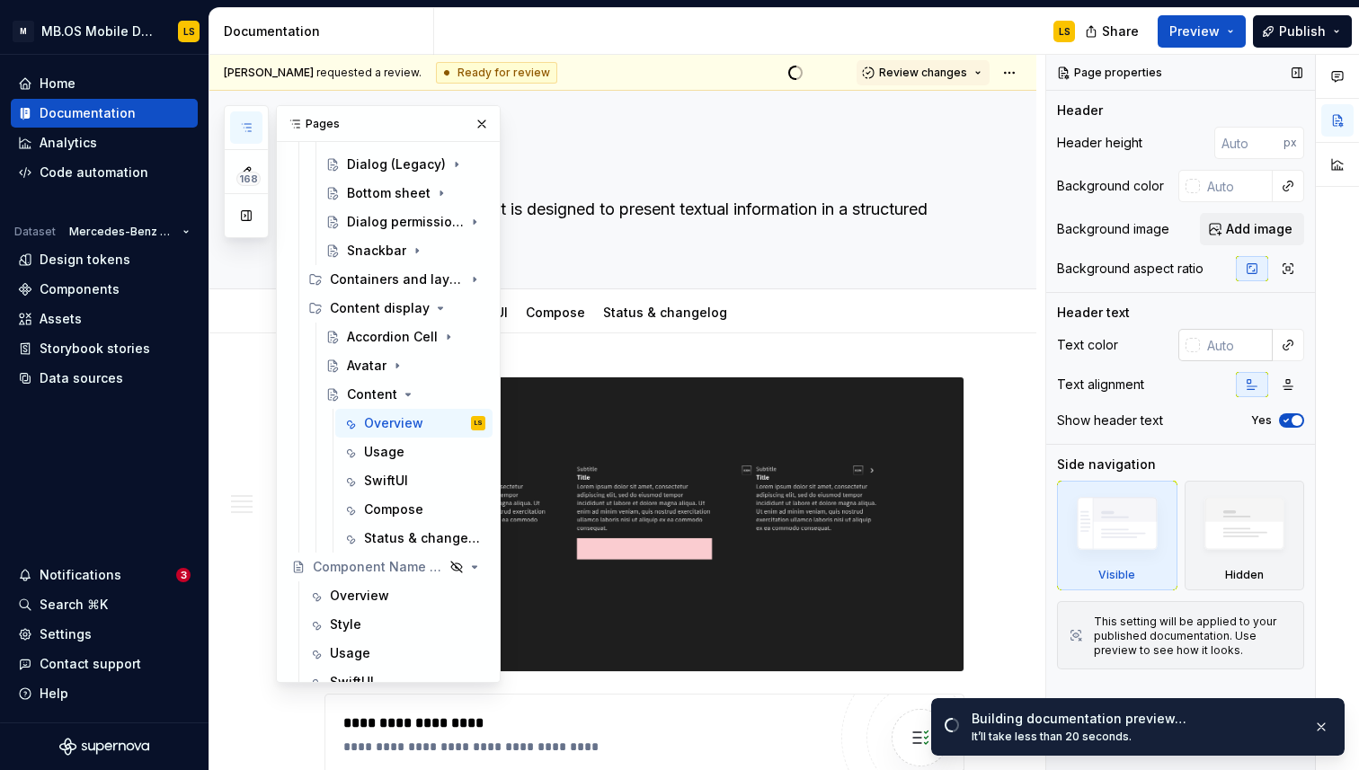
type textarea "*"
click at [1239, 348] on input "text" at bounding box center [1236, 345] width 73 height 32
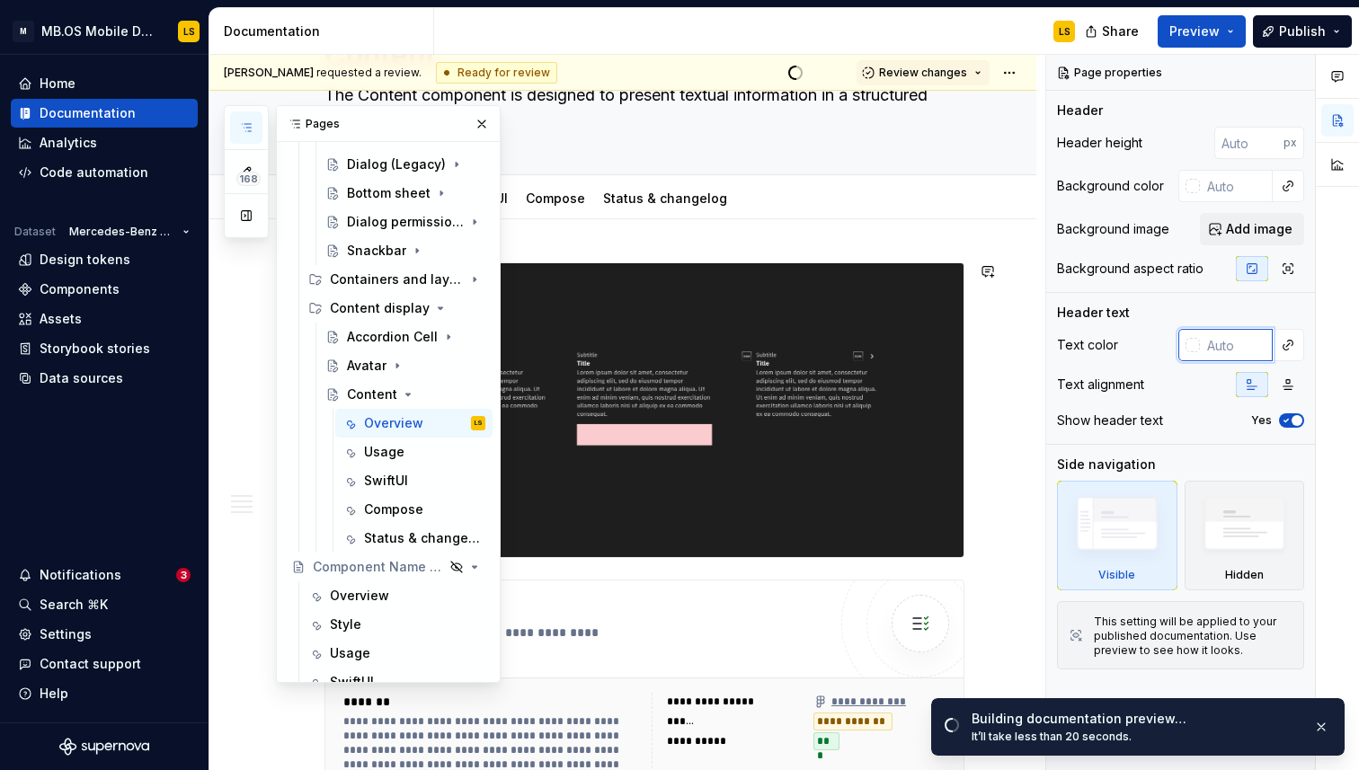
scroll to position [116, 0]
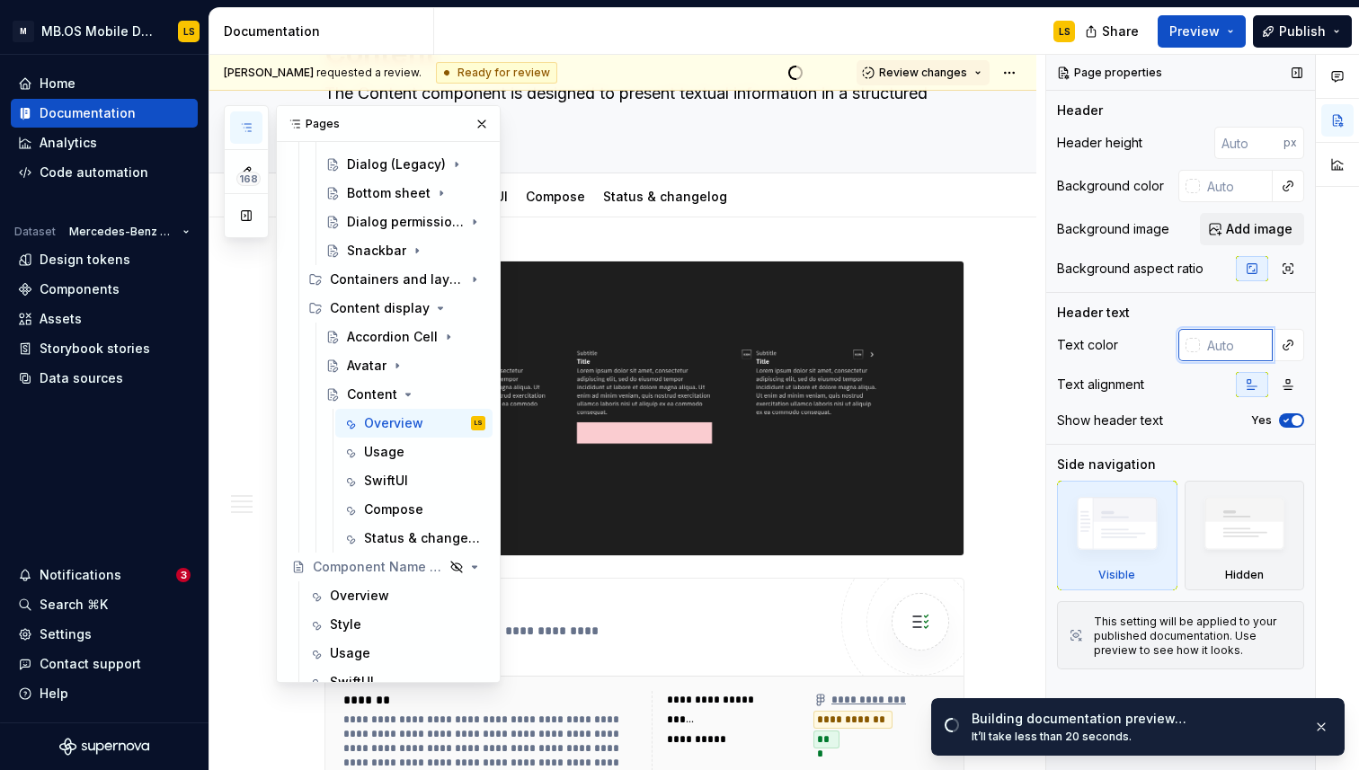
paste input "#FFFFFF"
type input "#FFFFFF"
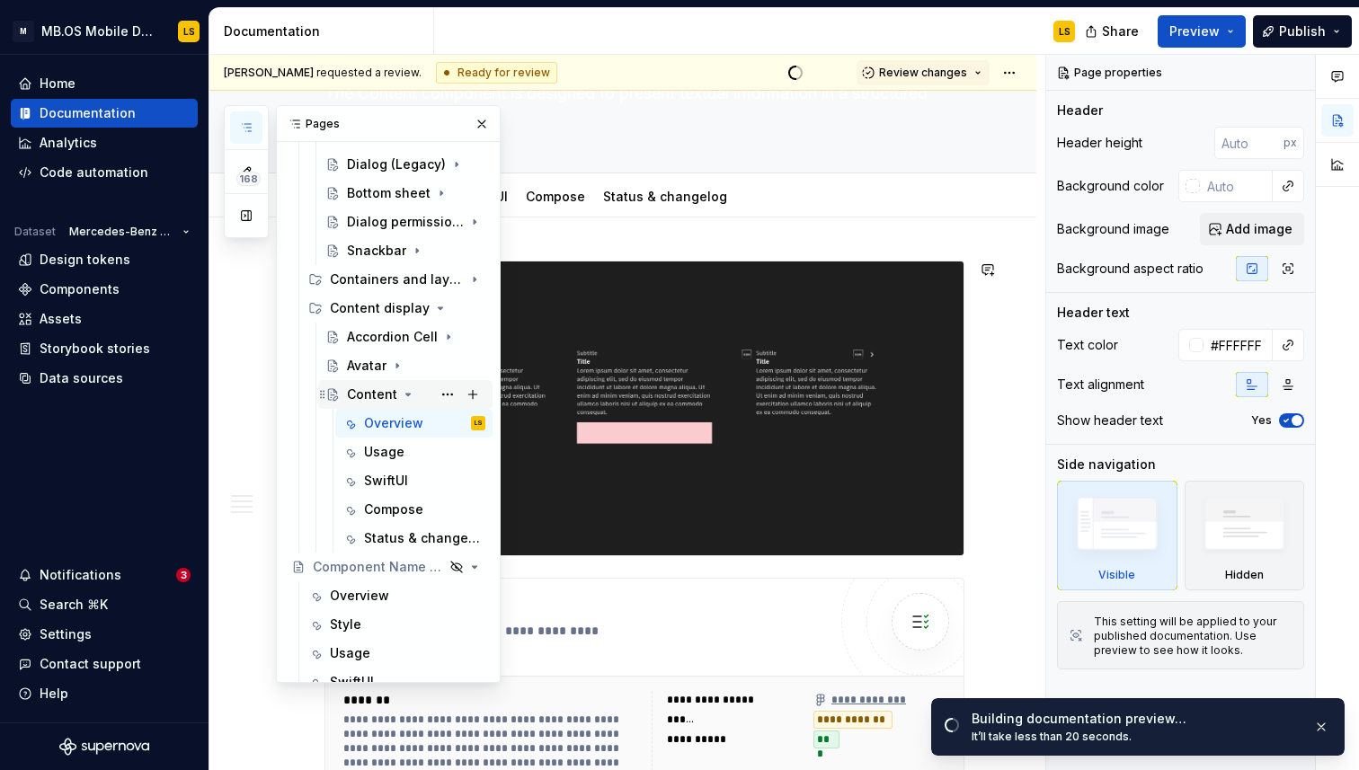
click at [403, 396] on icon "Page tree" at bounding box center [408, 394] width 14 height 14
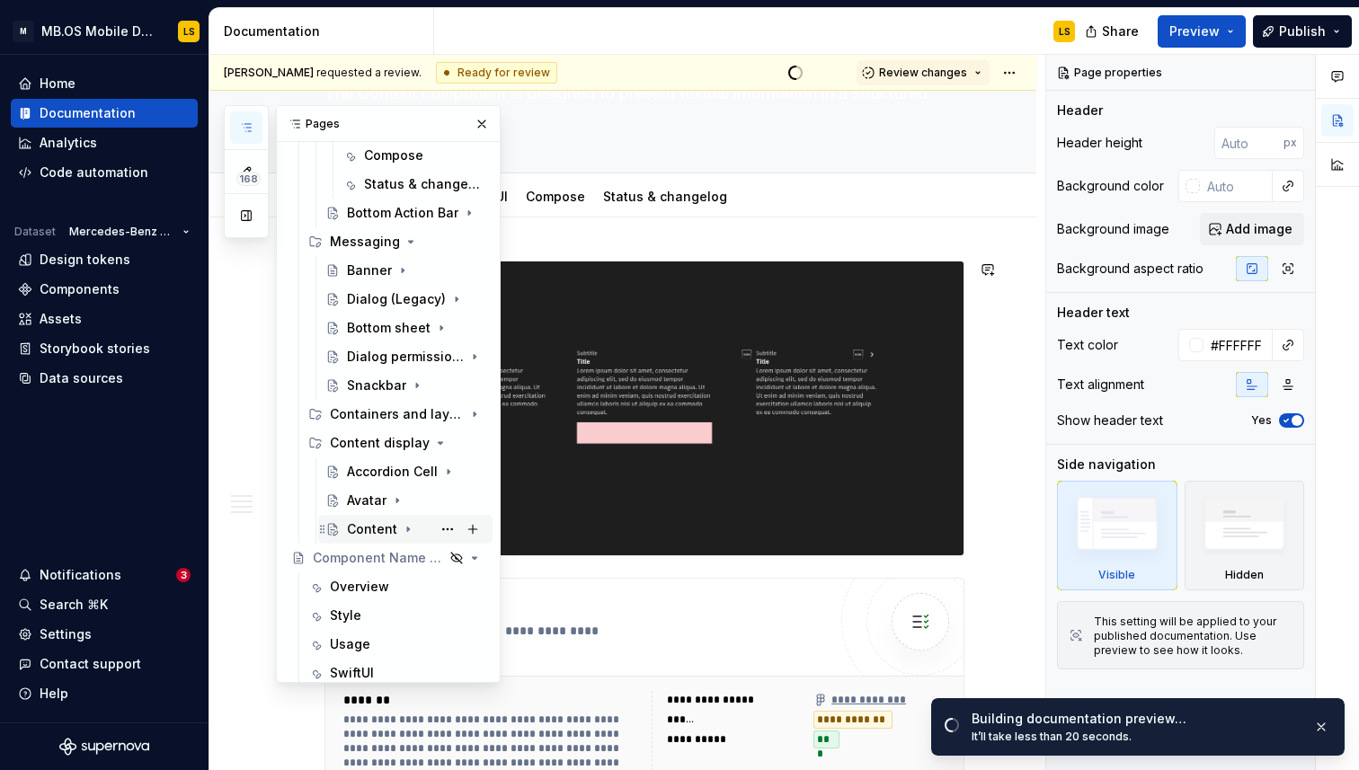
scroll to position [1132, 0]
click at [395, 417] on div "Containers and layout" at bounding box center [372, 416] width 84 height 18
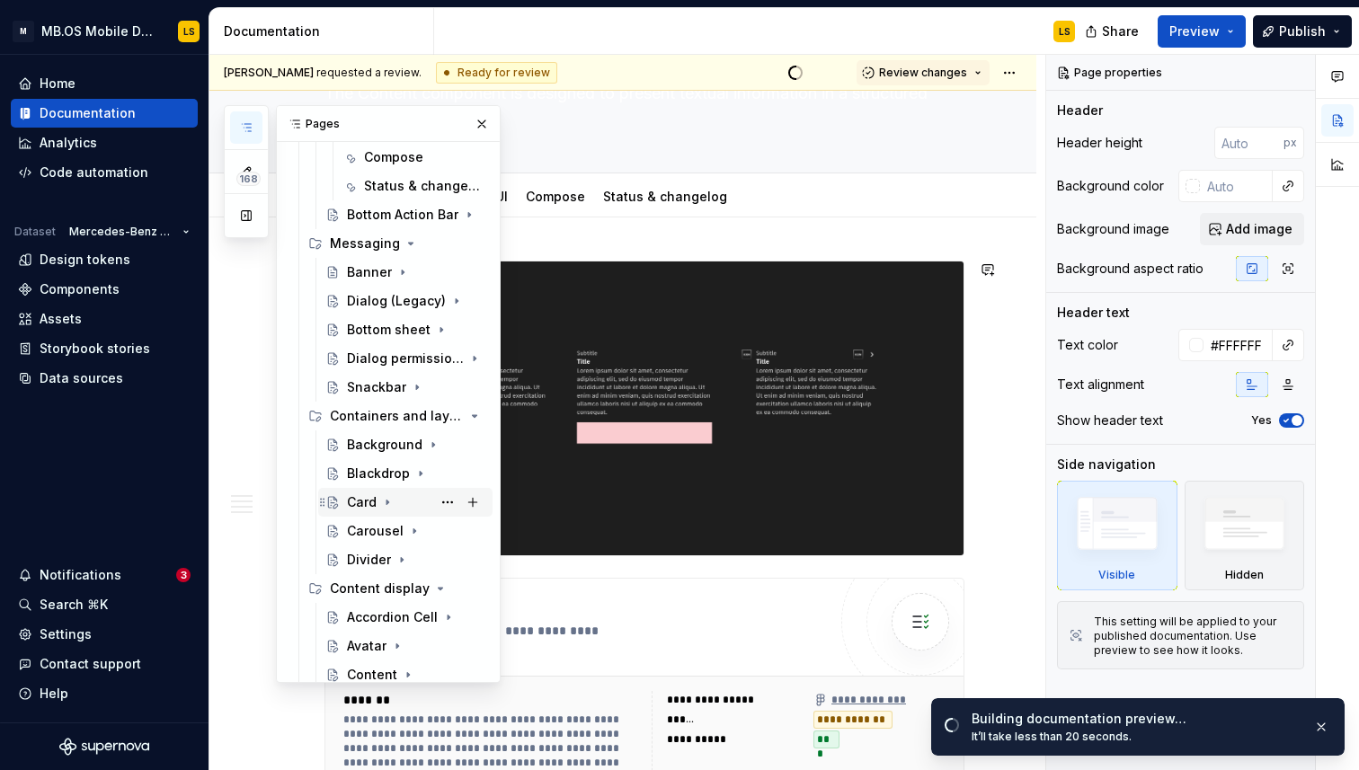
click at [362, 503] on div "Card" at bounding box center [362, 502] width 30 height 18
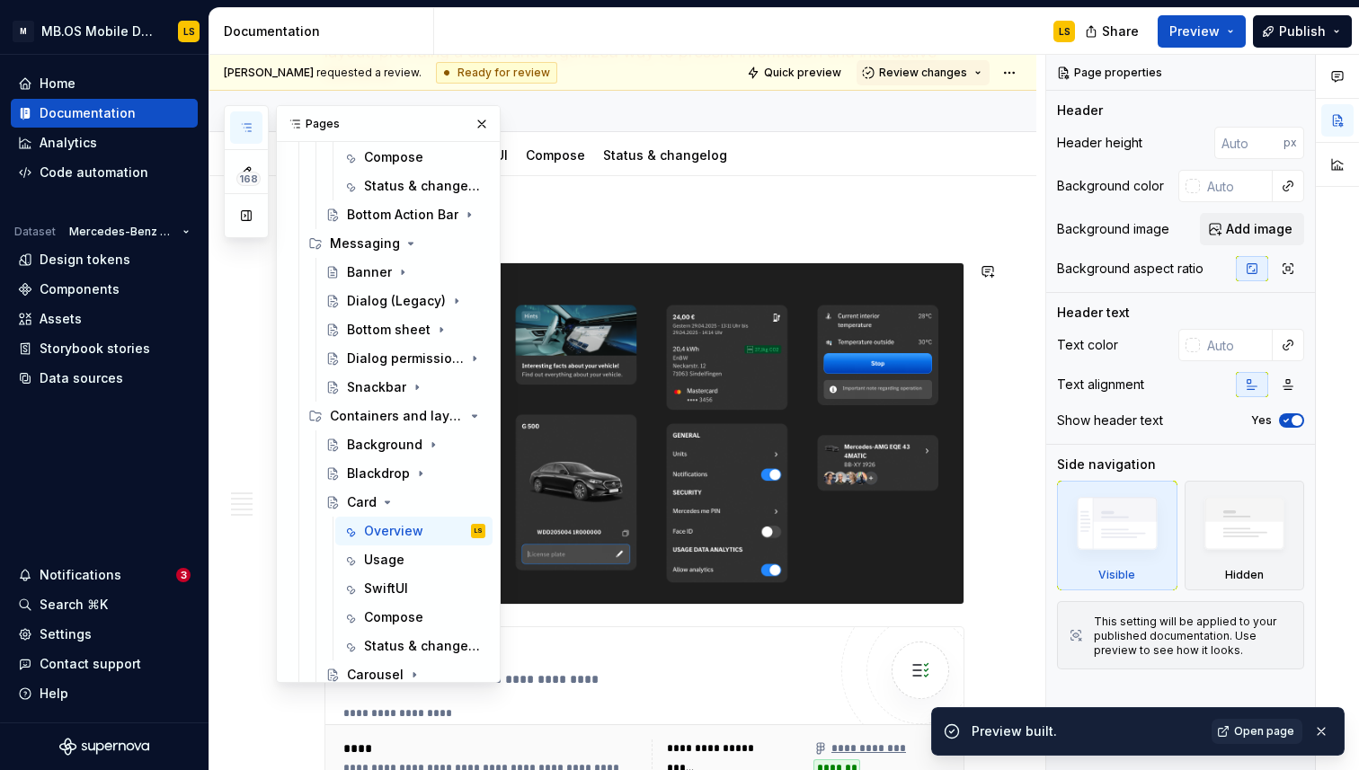
scroll to position [203, 0]
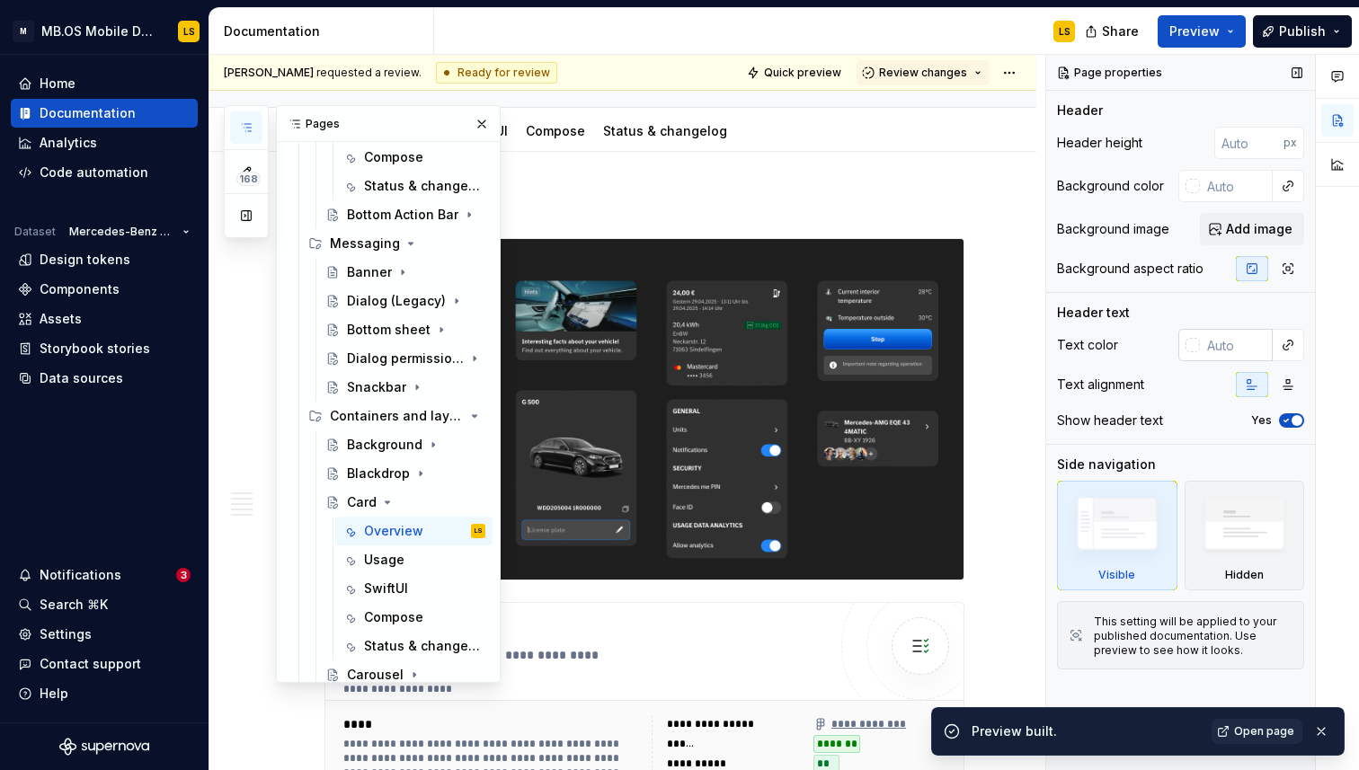
type textarea "*"
click at [1230, 354] on input "text" at bounding box center [1236, 345] width 73 height 32
paste input "#FFFFFF"
type input "#FFFFFF"
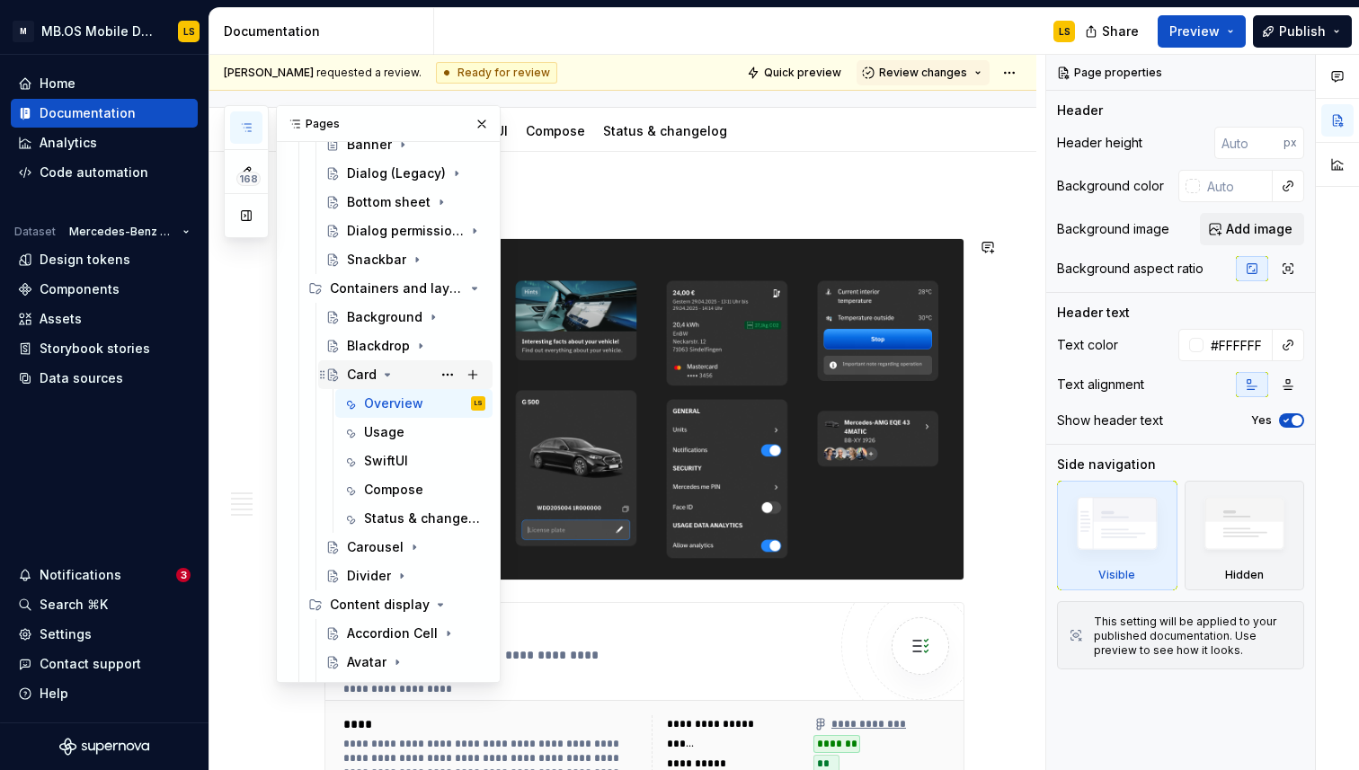
scroll to position [1267, 0]
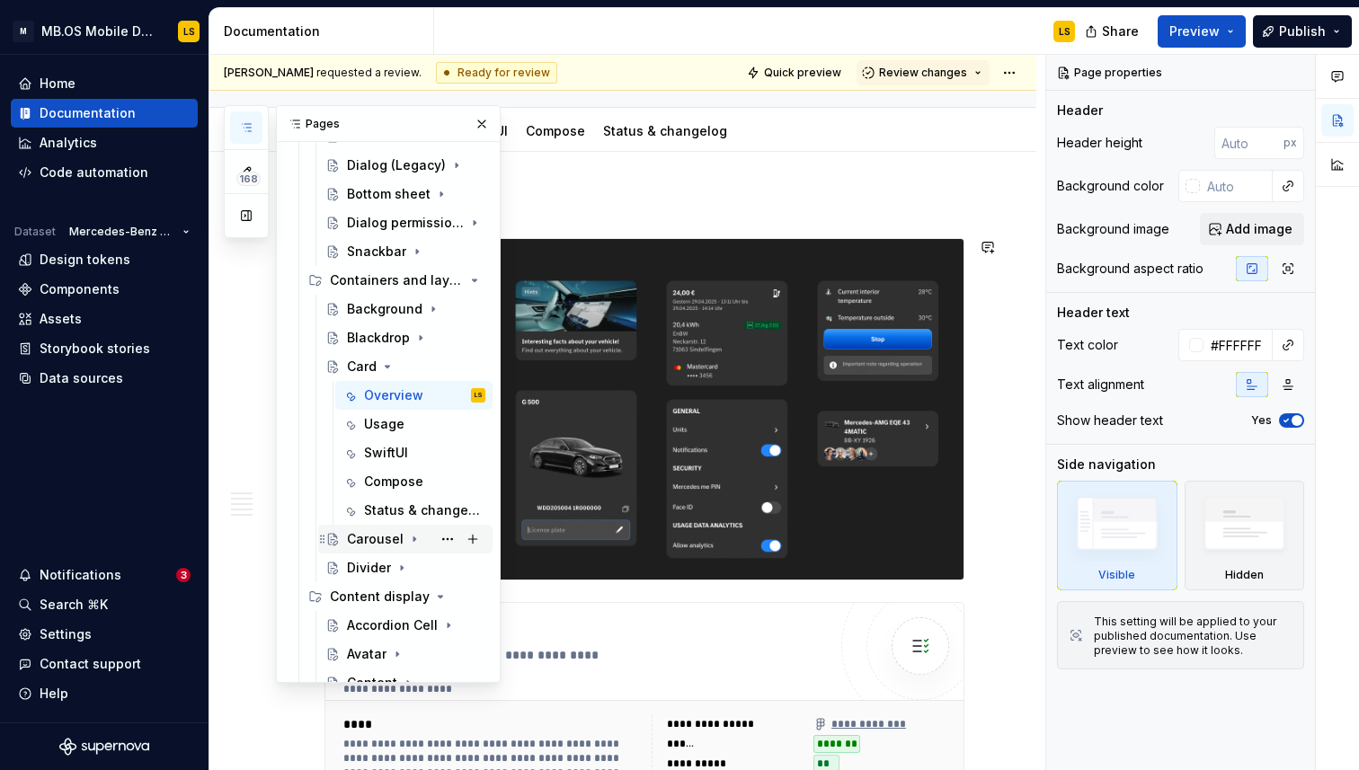
click at [376, 535] on div "Carousel" at bounding box center [375, 539] width 57 height 18
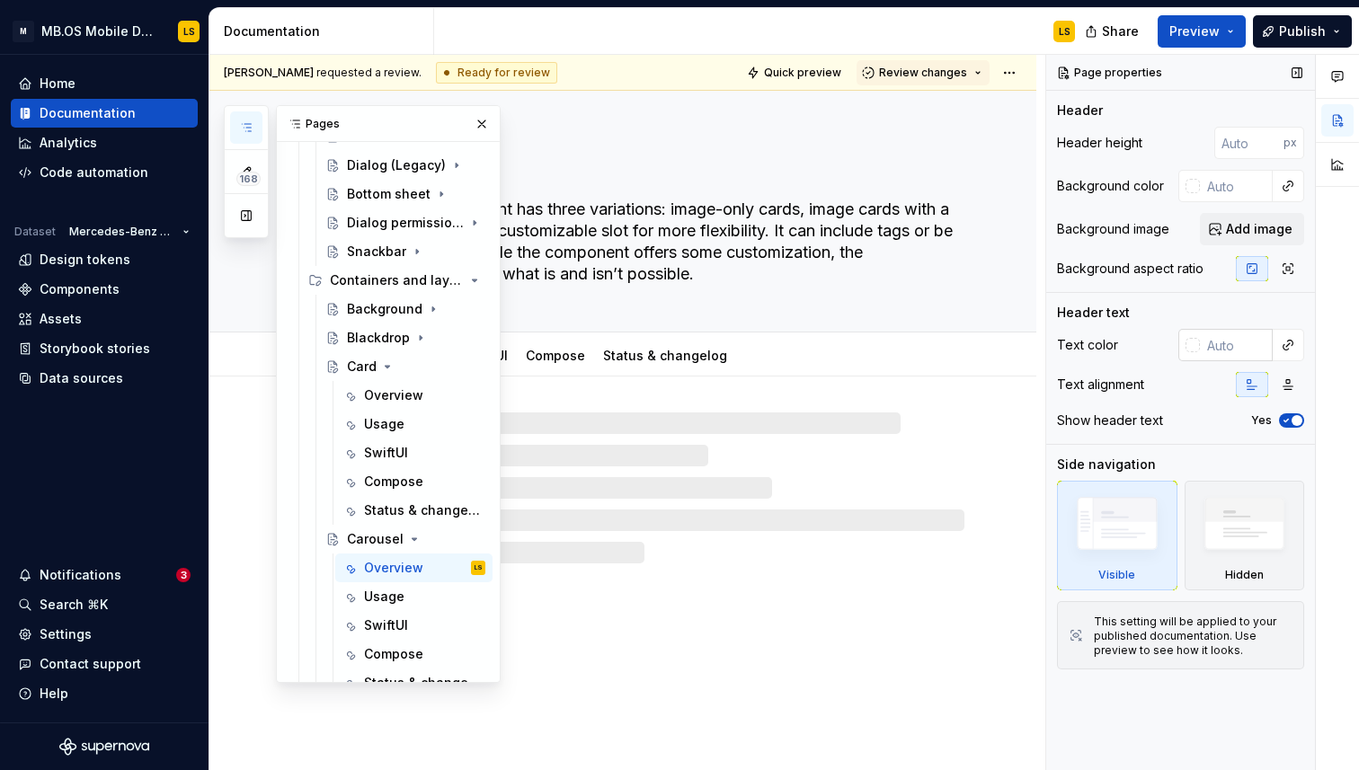
click at [1229, 346] on input "text" at bounding box center [1236, 345] width 73 height 32
type textarea "*"
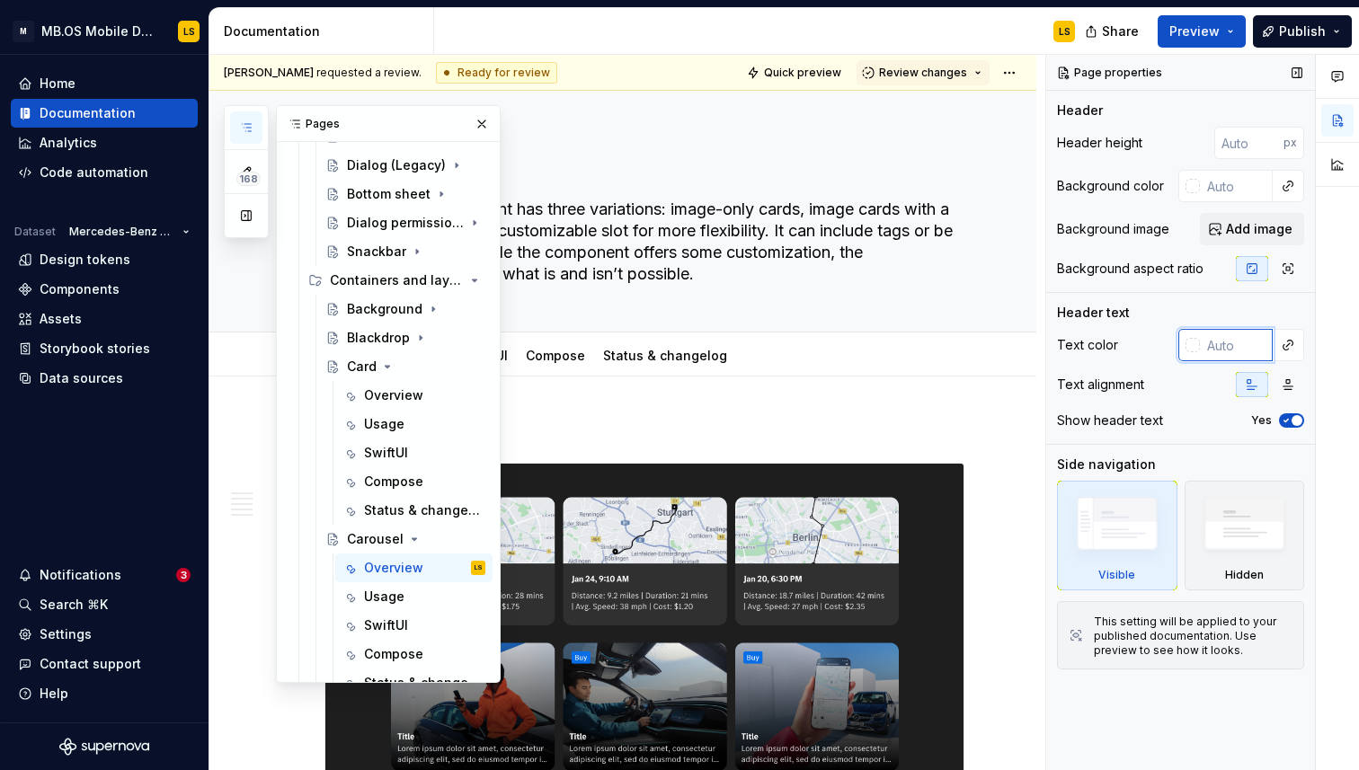
paste input "#FFFFFF"
type input "#FFFFFF"
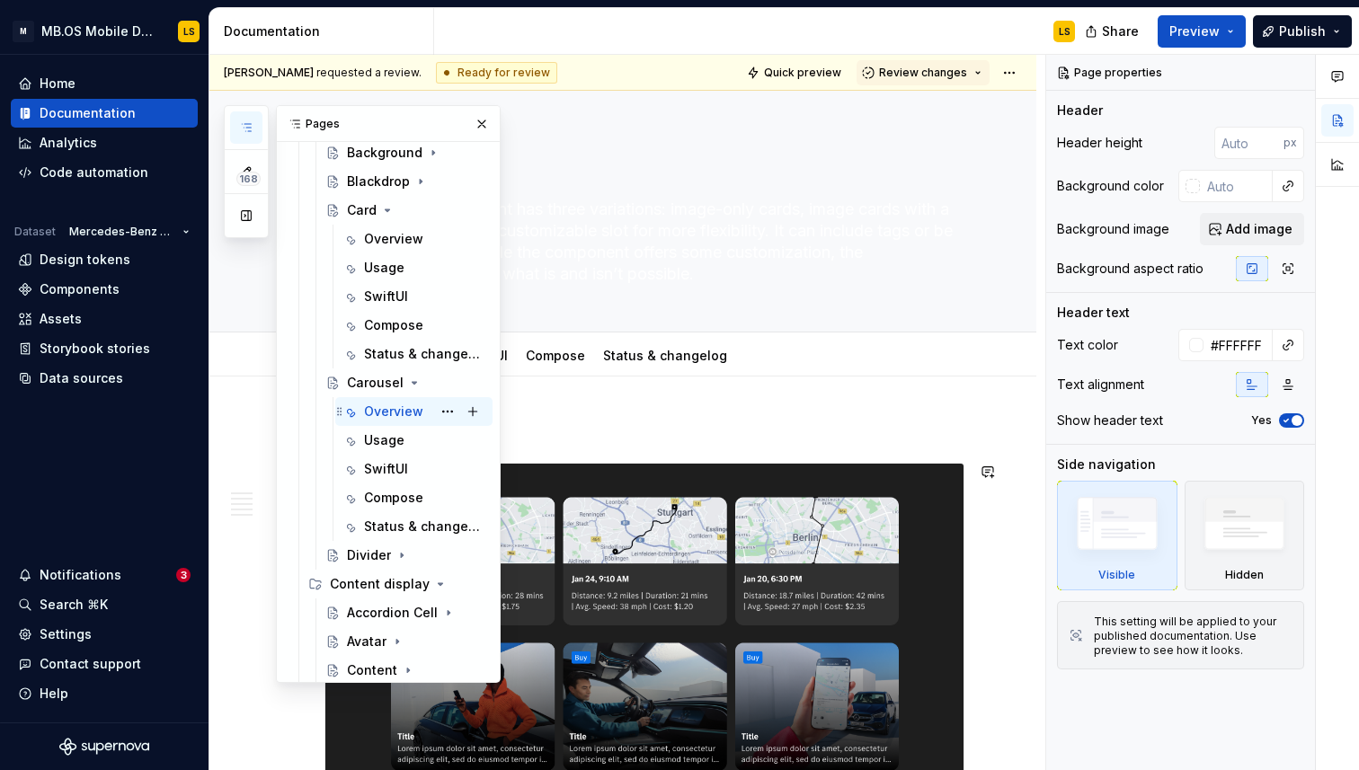
scroll to position [1447, 0]
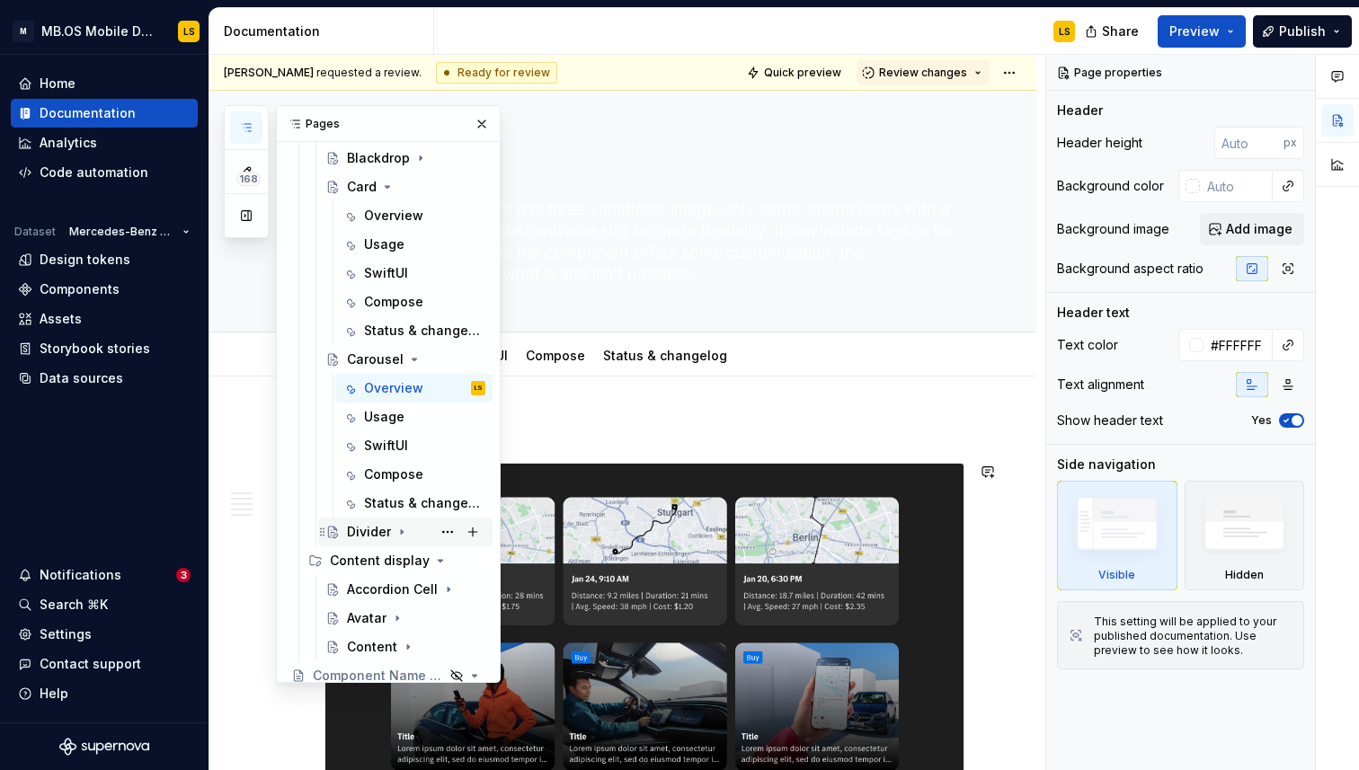
click at [374, 531] on div "Divider" at bounding box center [369, 532] width 44 height 18
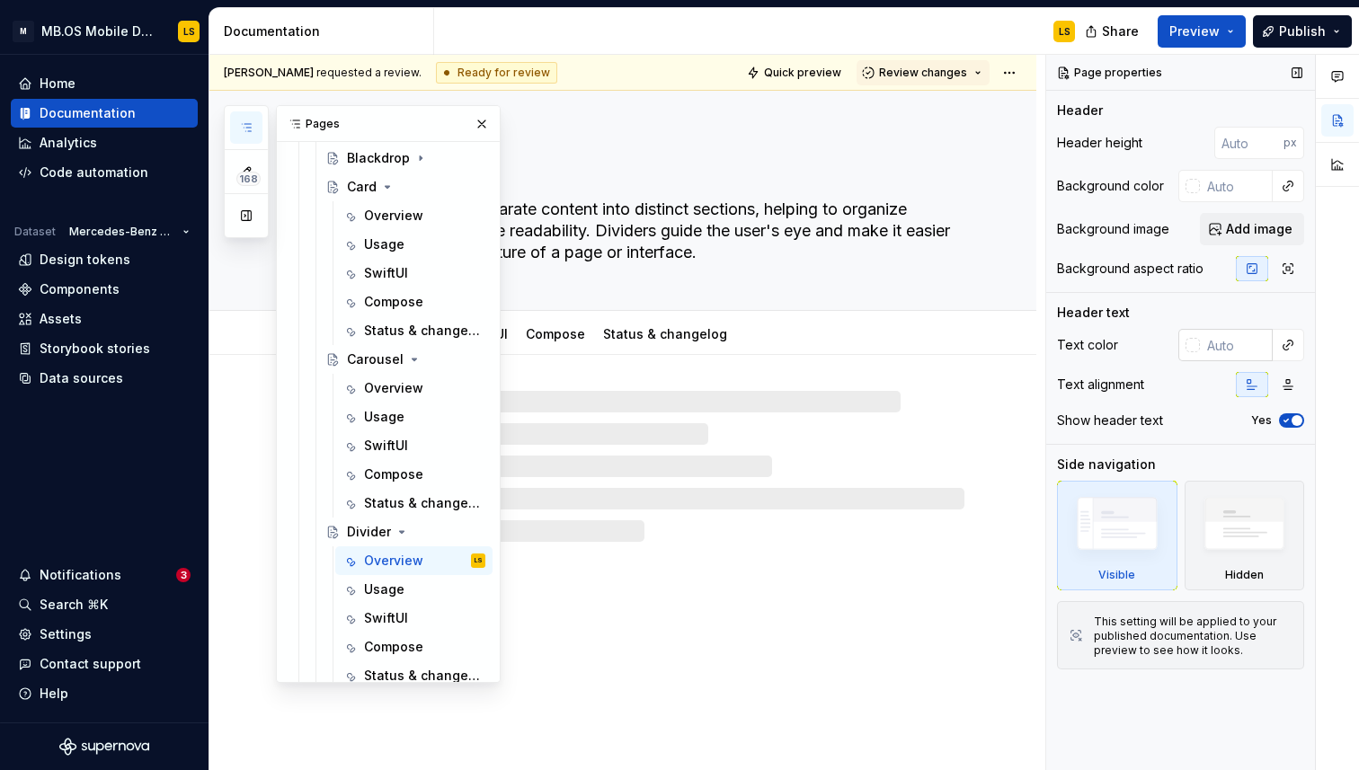
click at [1225, 343] on input "text" at bounding box center [1236, 345] width 73 height 32
type textarea "*"
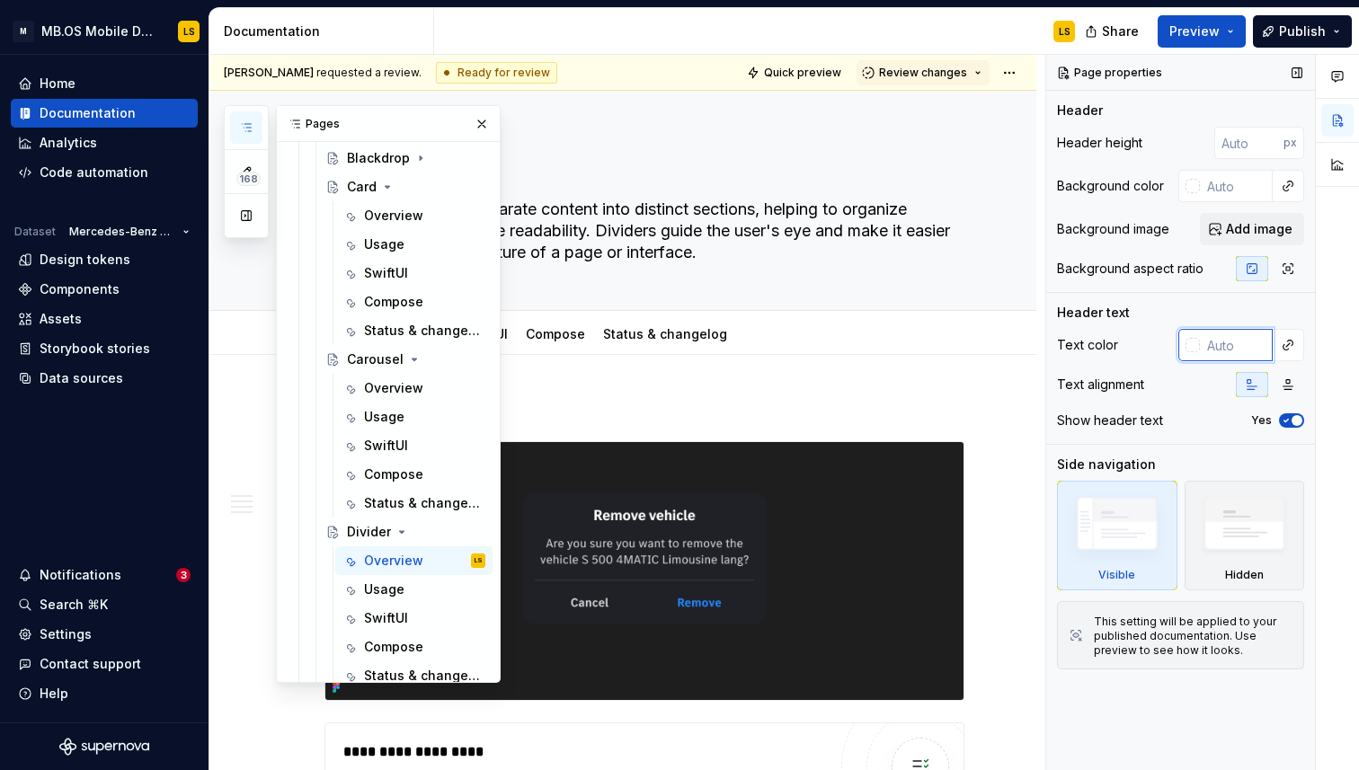
paste input "#FFFFFF"
type input "#FFFFFF"
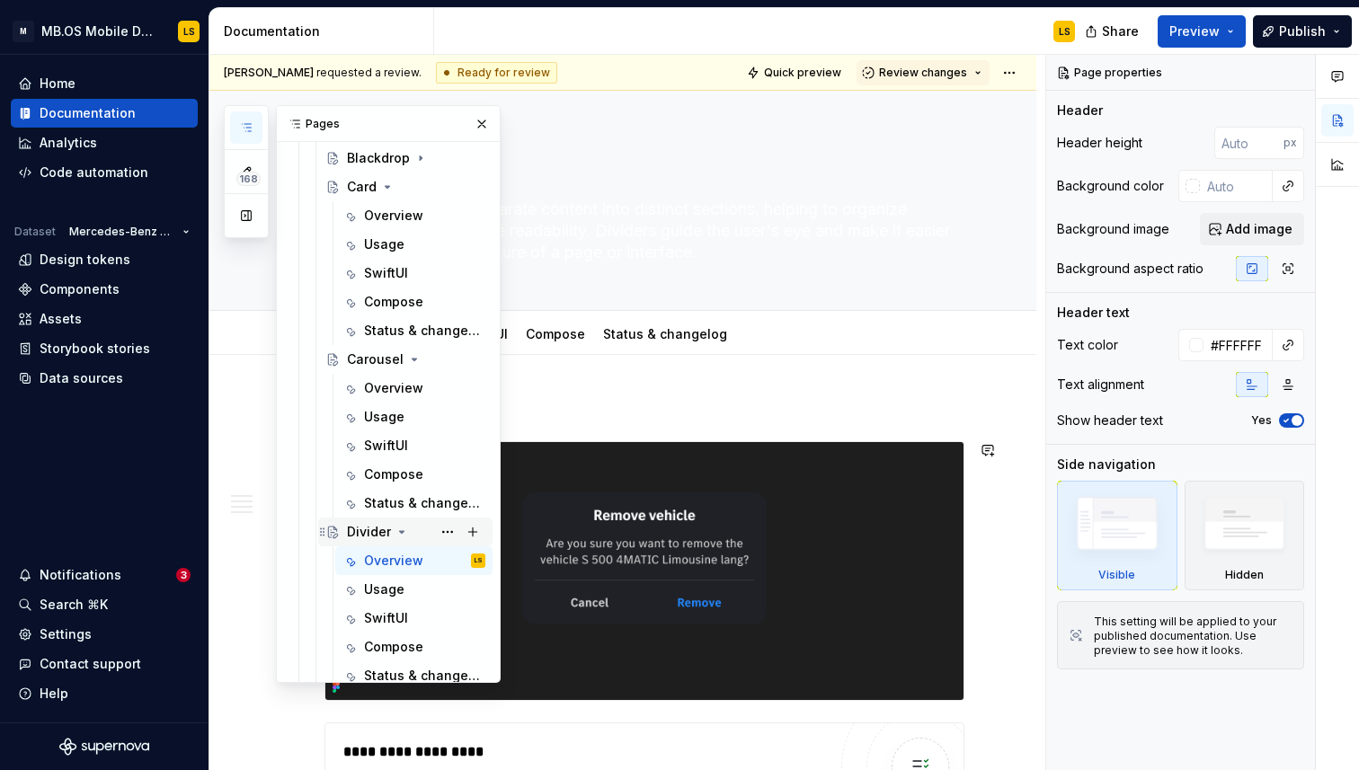
click at [400, 534] on icon "Page tree" at bounding box center [402, 532] width 14 height 14
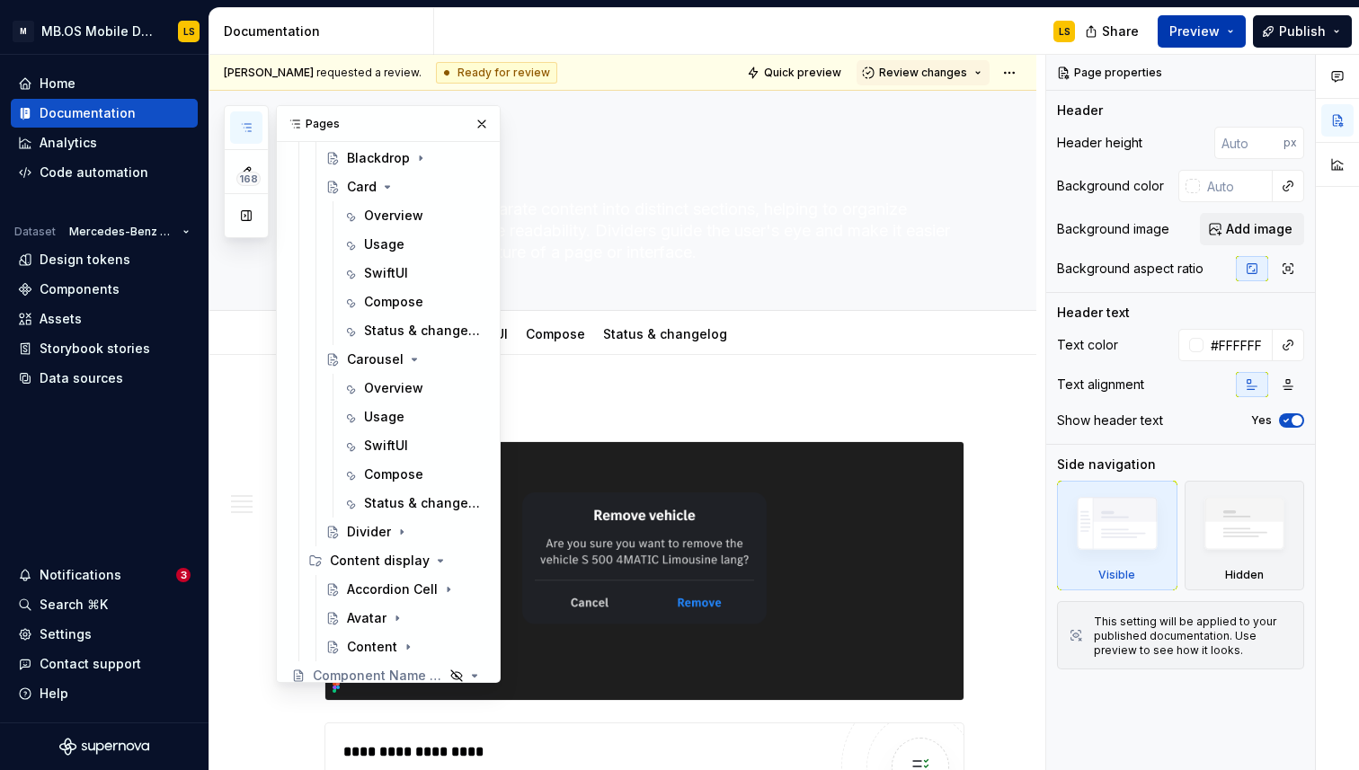
click at [1226, 34] on button "Preview" at bounding box center [1202, 31] width 88 height 32
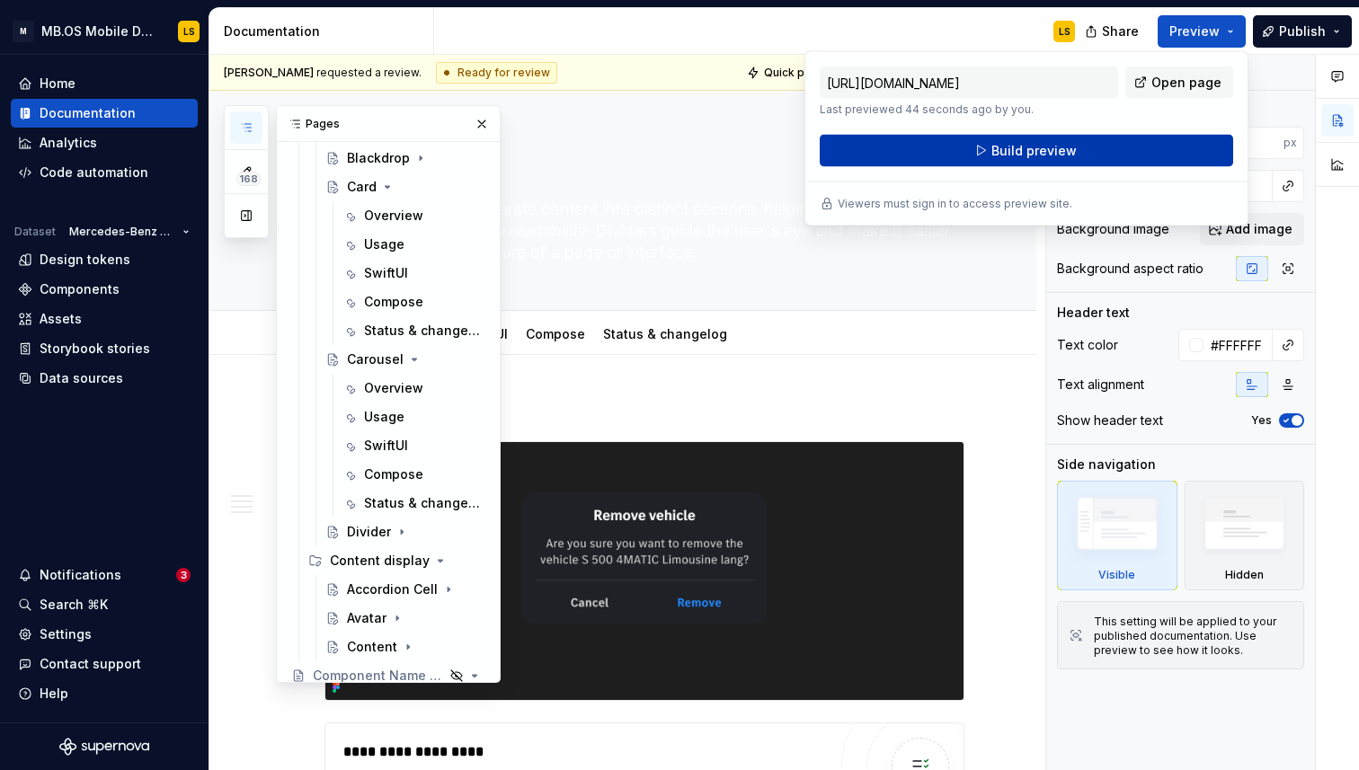
click at [1130, 149] on button "Build preview" at bounding box center [1026, 151] width 413 height 32
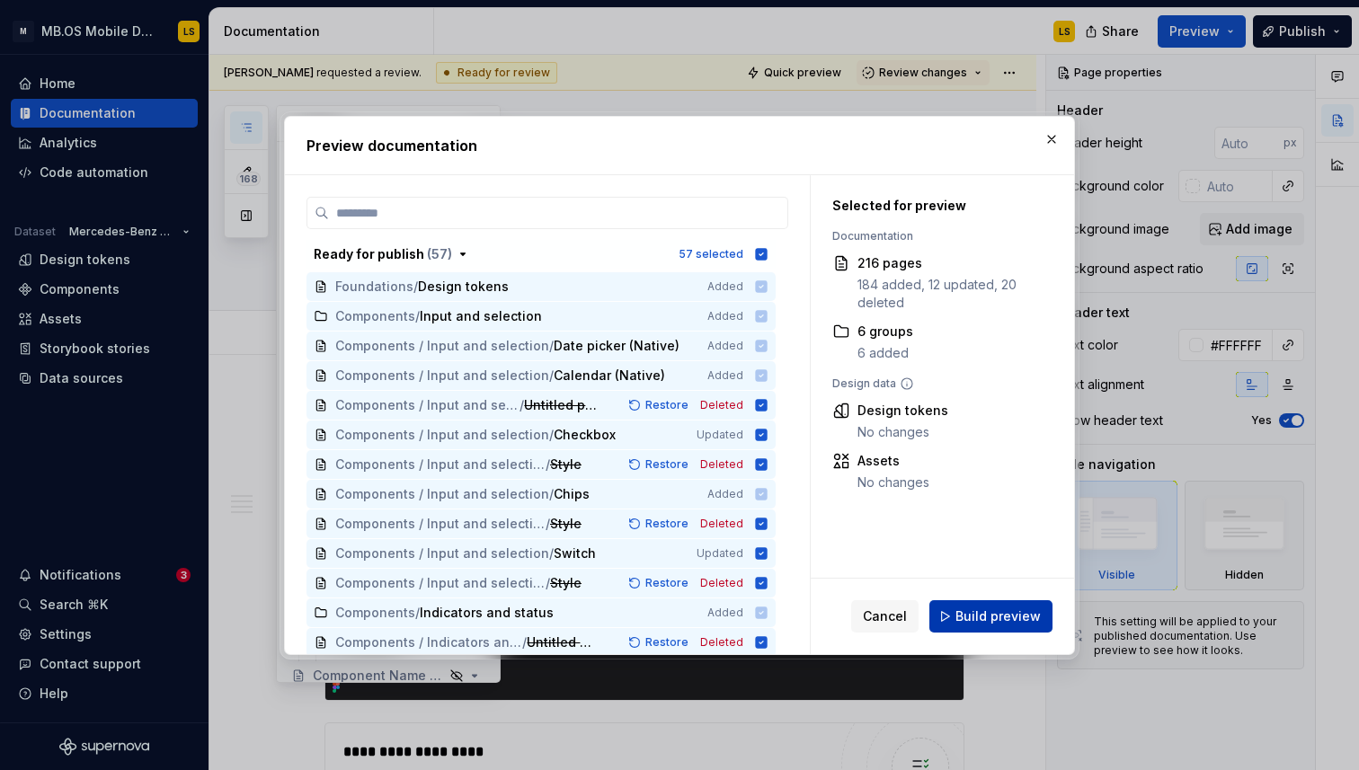
click at [1004, 617] on span "Build preview" at bounding box center [997, 617] width 85 height 18
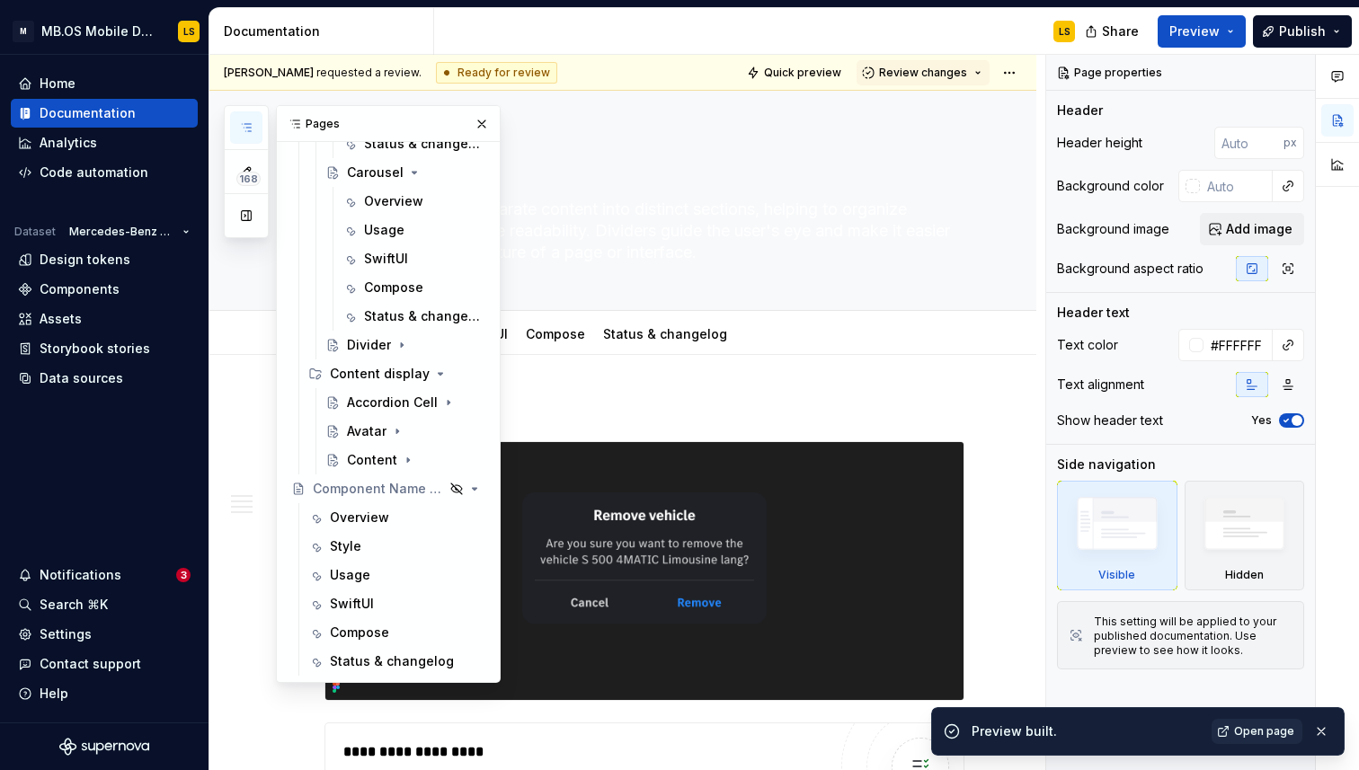
scroll to position [1660, 0]
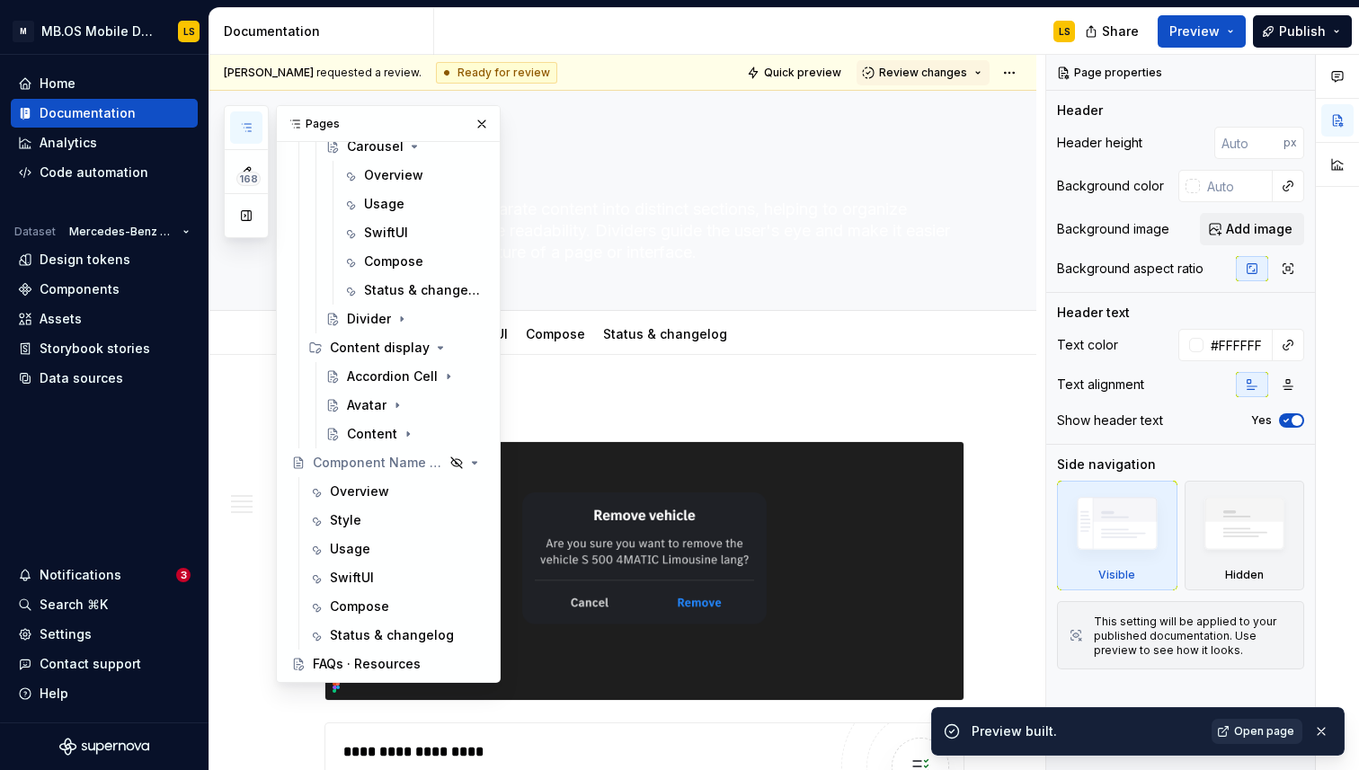
click at [1266, 729] on span "Open page" at bounding box center [1264, 731] width 60 height 14
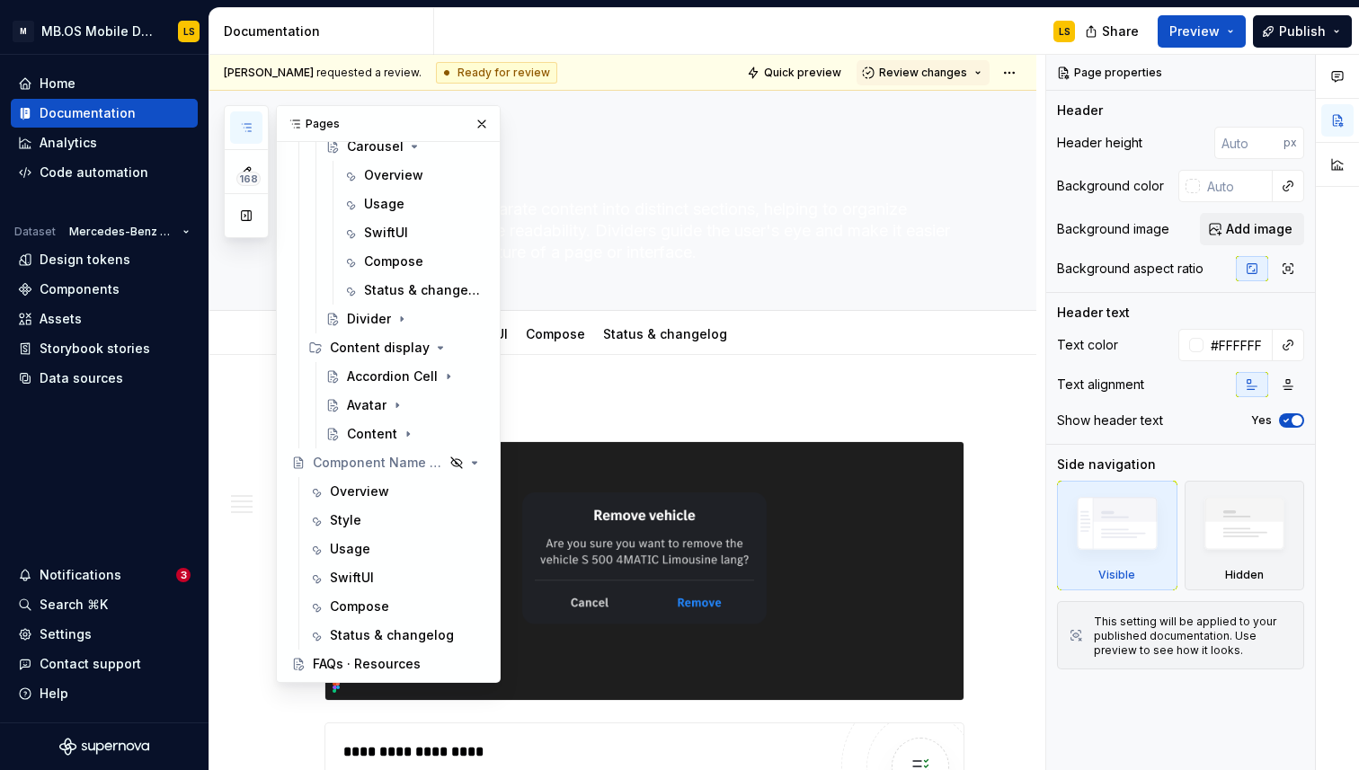
type textarea "*"
